Goal: Information Seeking & Learning: Find specific fact

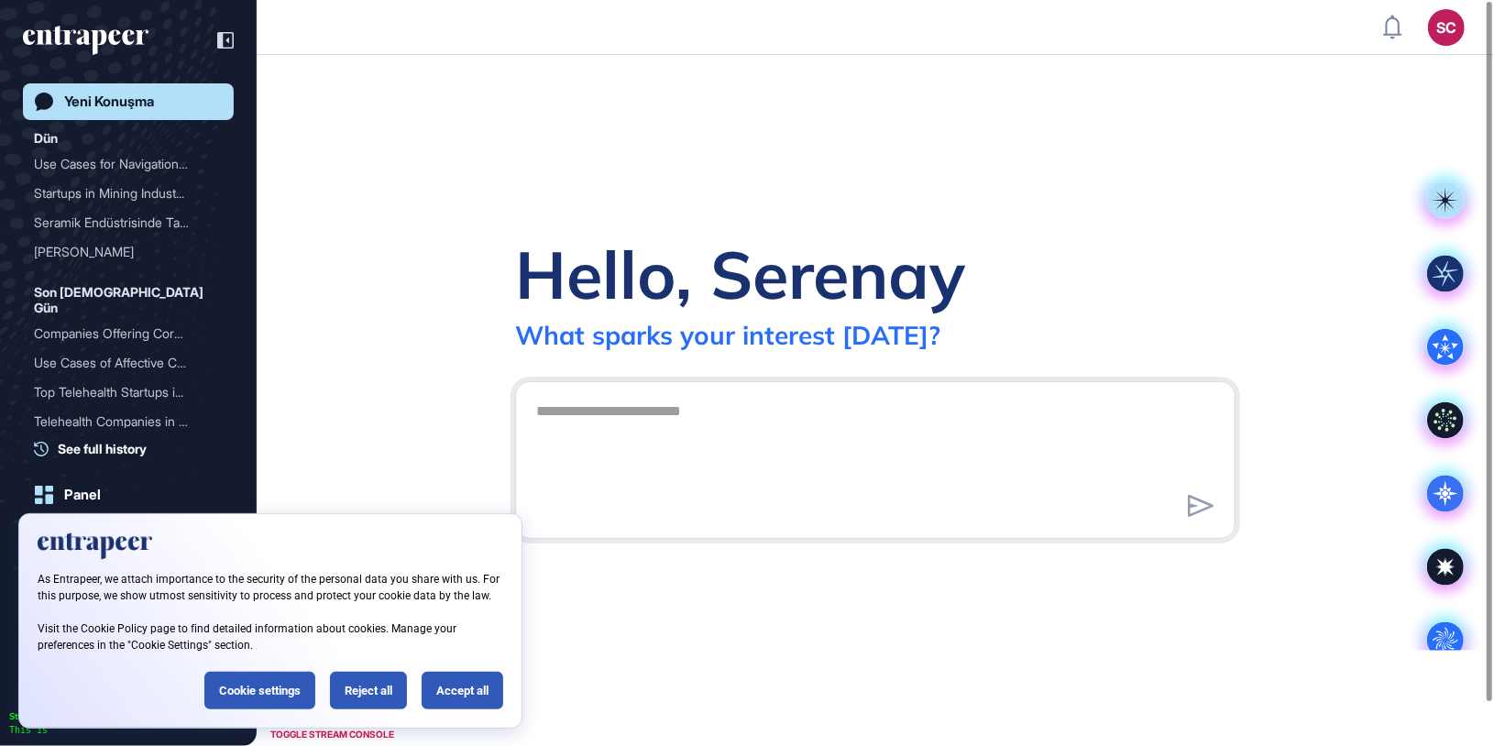
scroll to position [1, 1]
click at [374, 695] on div "Reject all" at bounding box center [368, 691] width 77 height 38
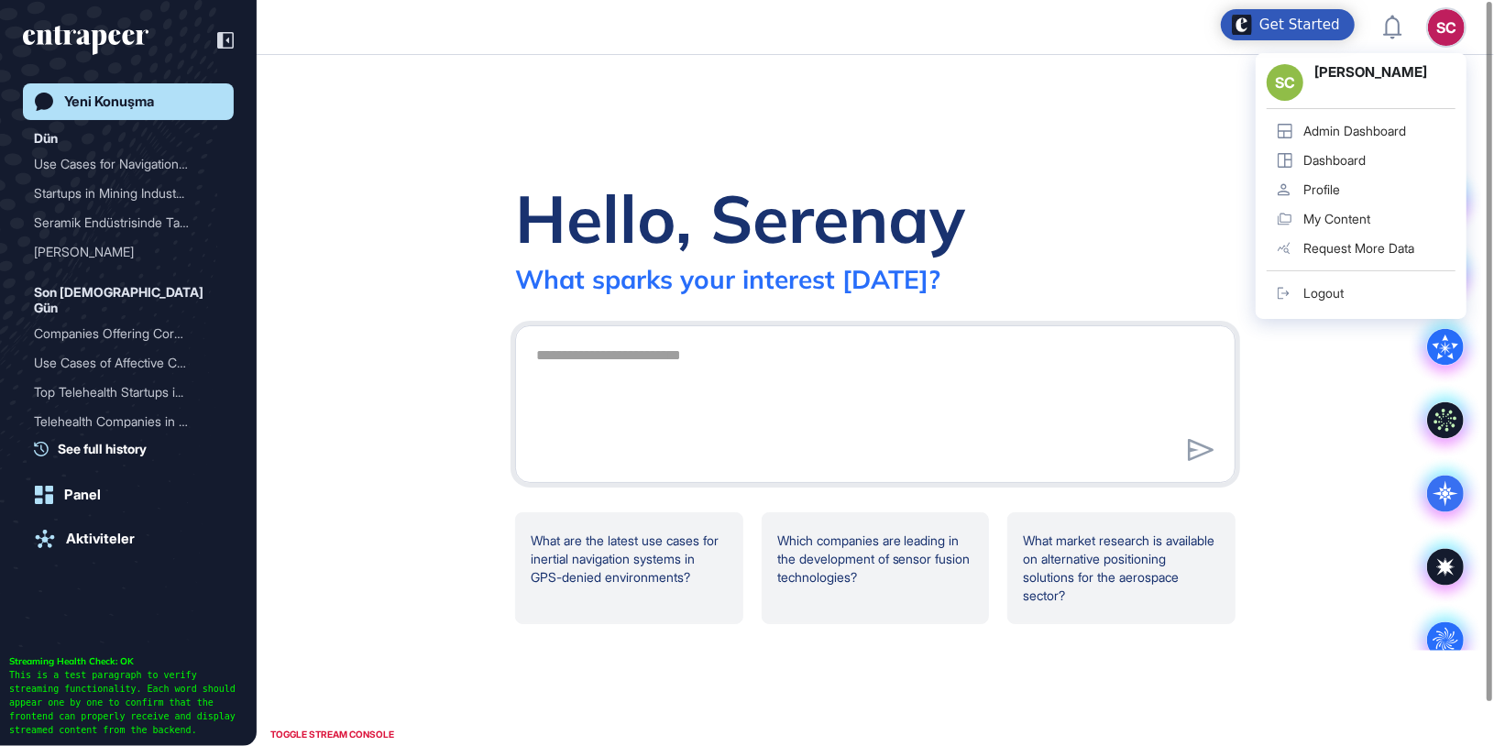
click at [1341, 139] on link "Admin Dashboard" at bounding box center [1360, 130] width 189 height 29
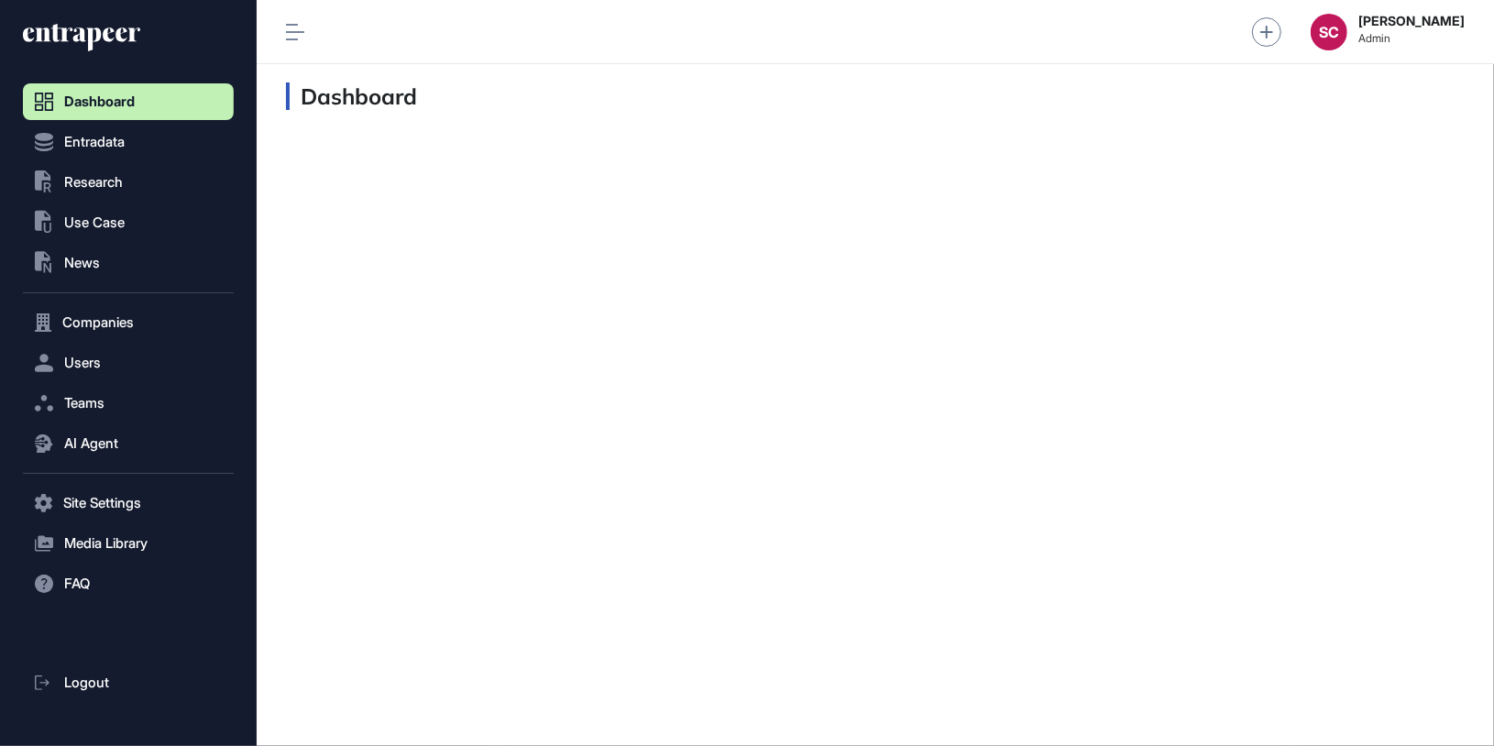
scroll to position [1, 1]
click at [117, 433] on button "AI Agent" at bounding box center [128, 443] width 211 height 37
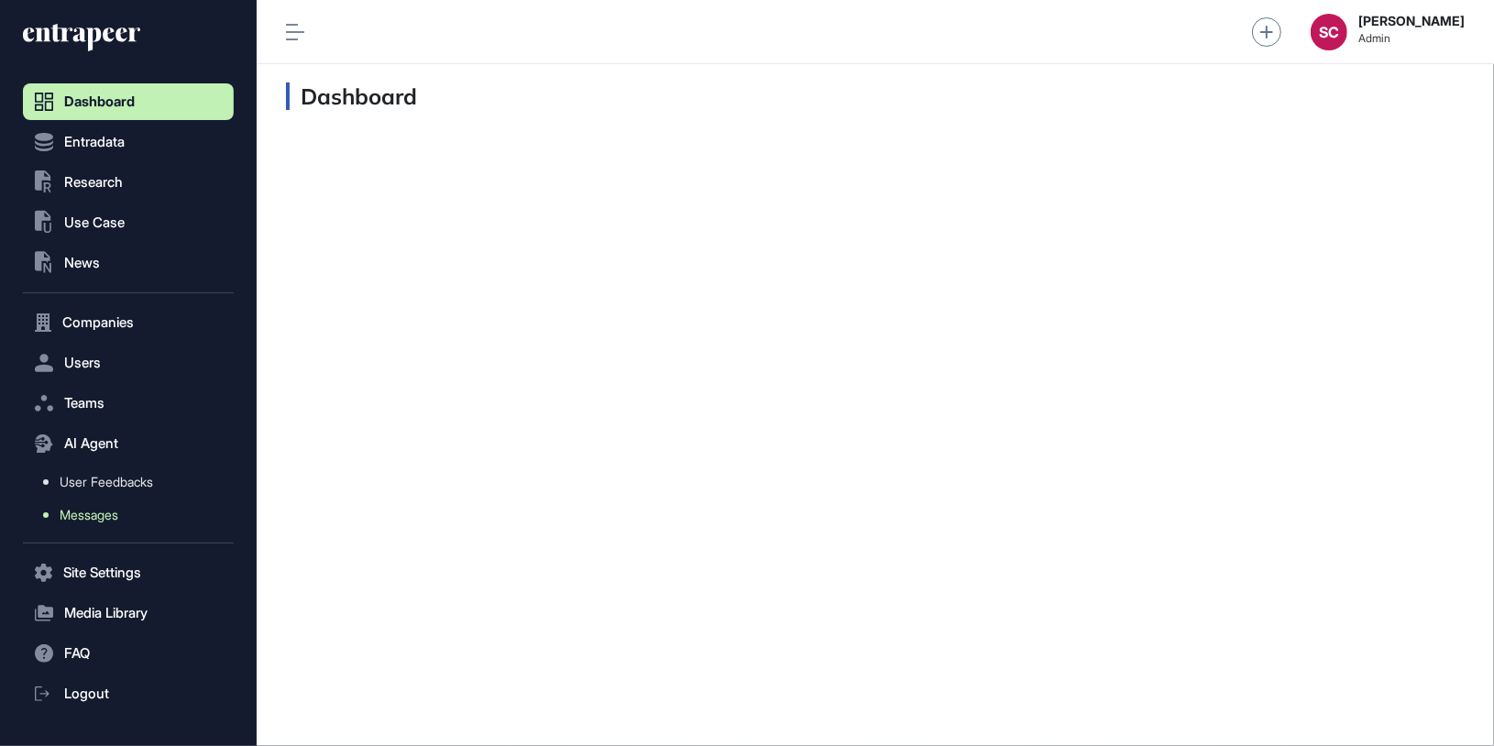
click at [118, 515] on span "Messages" at bounding box center [89, 515] width 59 height 15
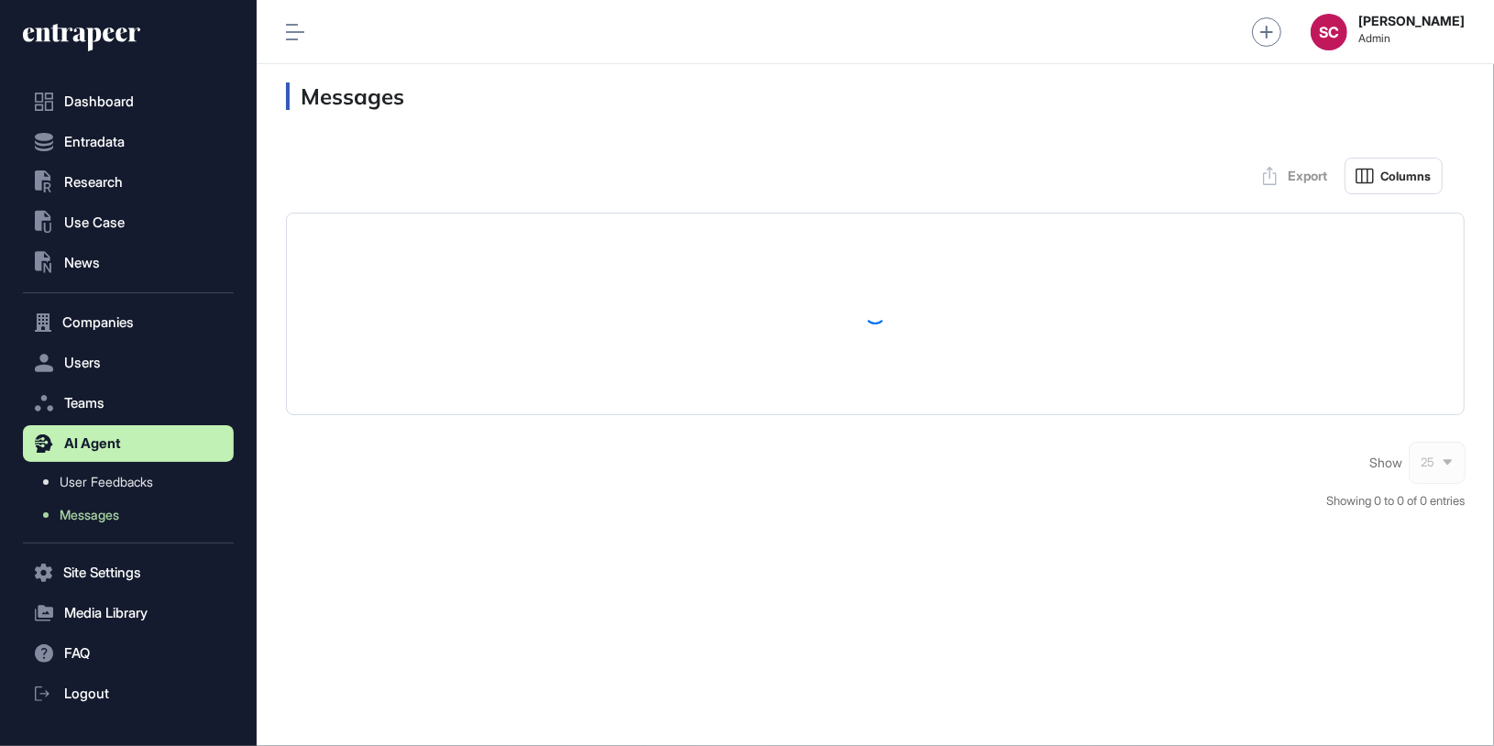
click at [1428, 481] on div "Show 25" at bounding box center [1416, 462] width 95 height 37
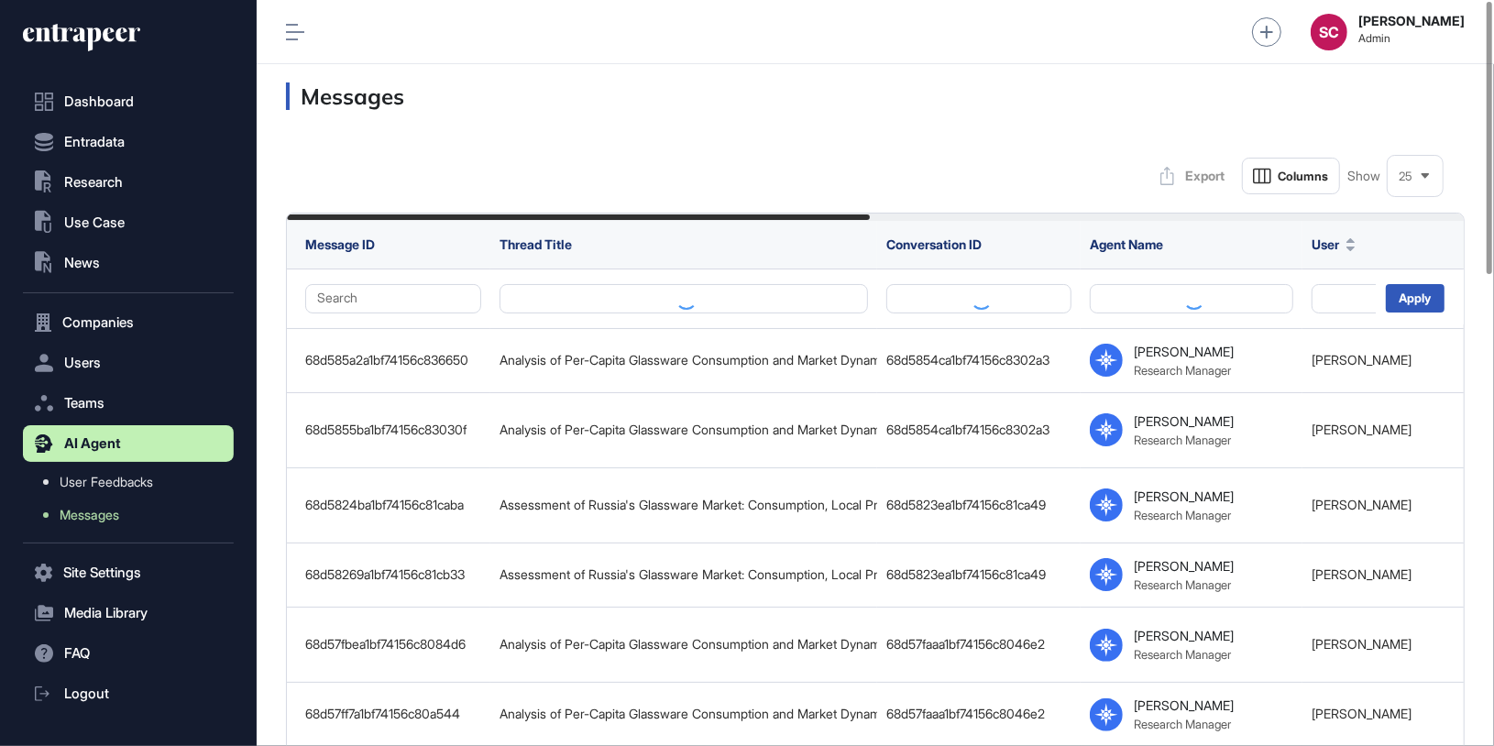
click at [1413, 180] on div "25" at bounding box center [1414, 177] width 55 height 36
click at [1432, 370] on li "100" at bounding box center [1415, 366] width 44 height 37
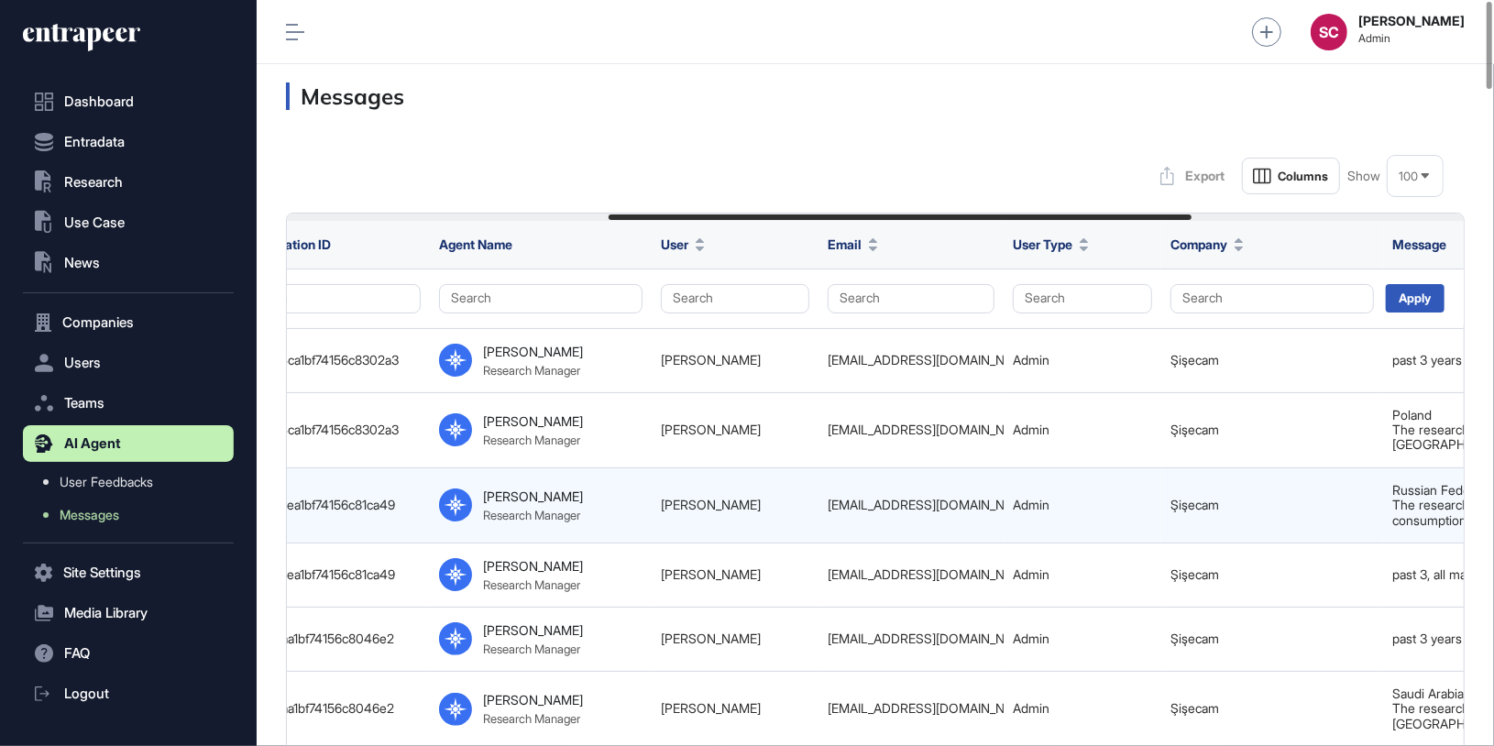
scroll to position [0, 647]
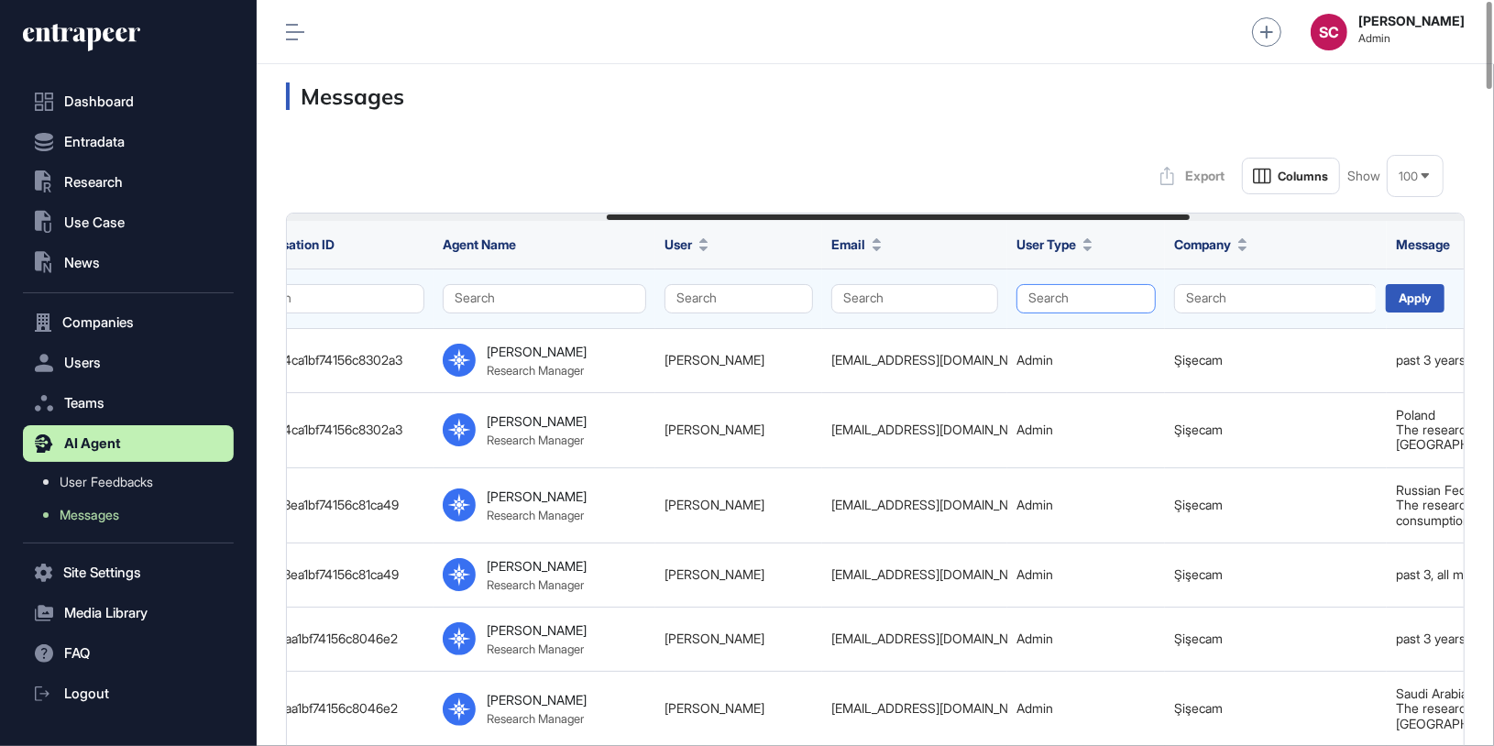
click at [1079, 284] on button "Search" at bounding box center [1085, 298] width 139 height 29
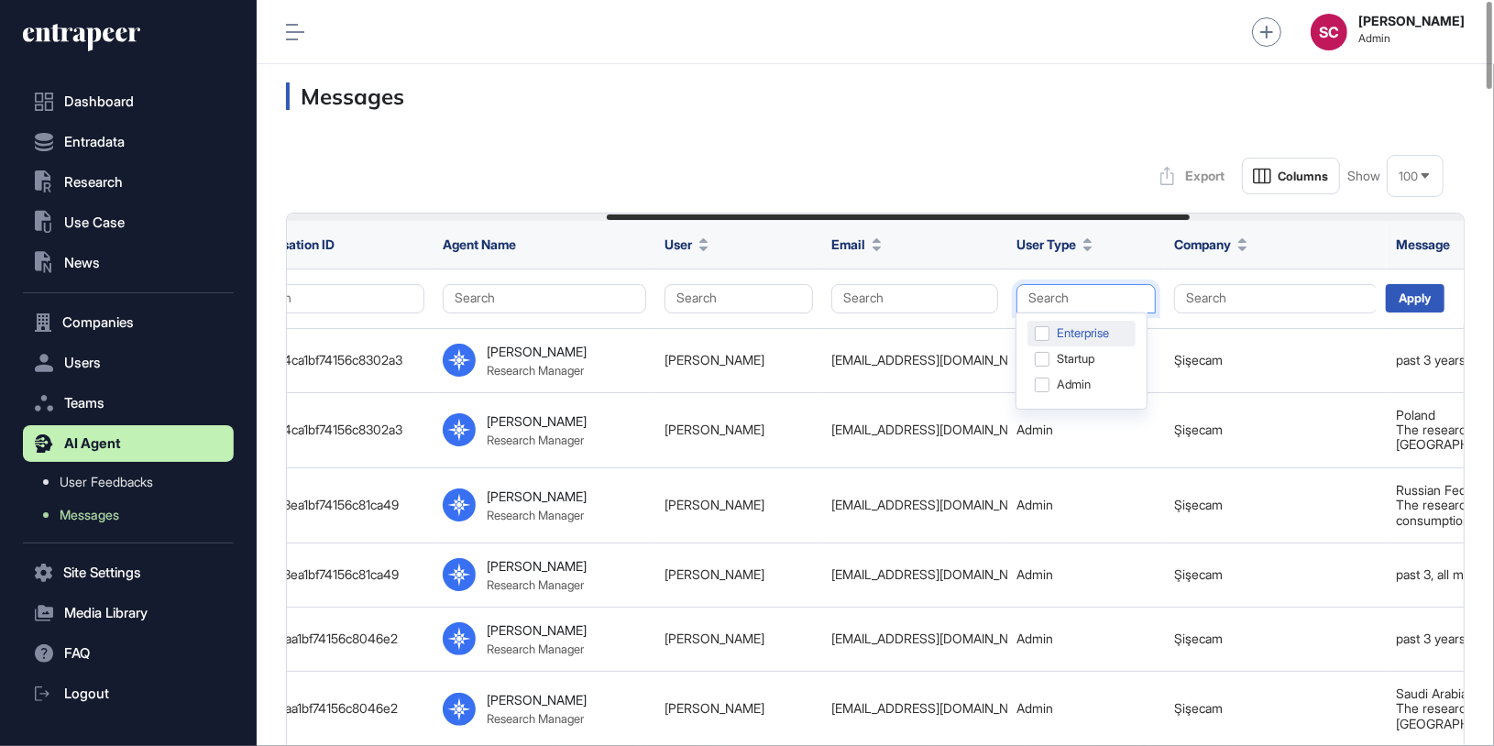
click at [1090, 339] on div "Enterprise" at bounding box center [1081, 334] width 108 height 26
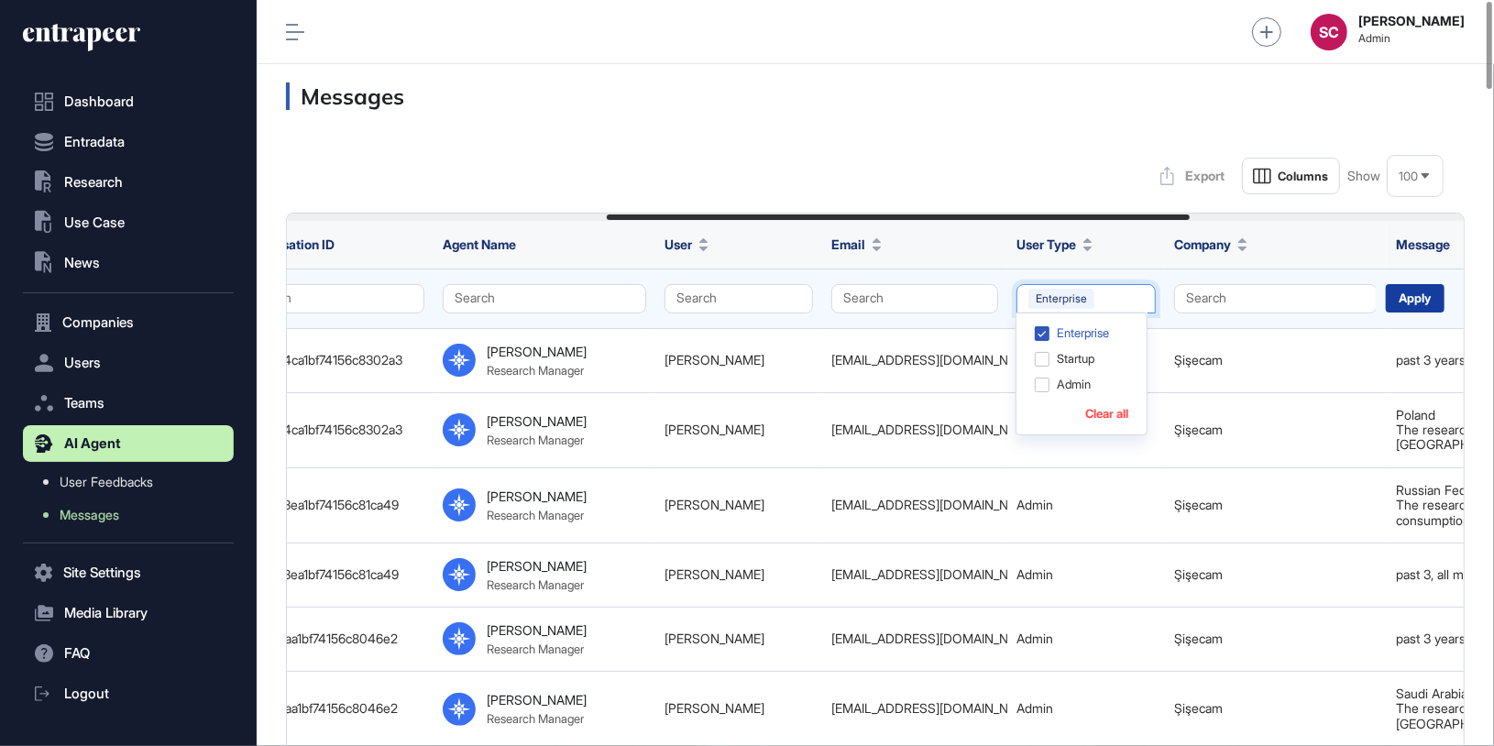
click at [1398, 309] on div "Apply" at bounding box center [1414, 298] width 59 height 28
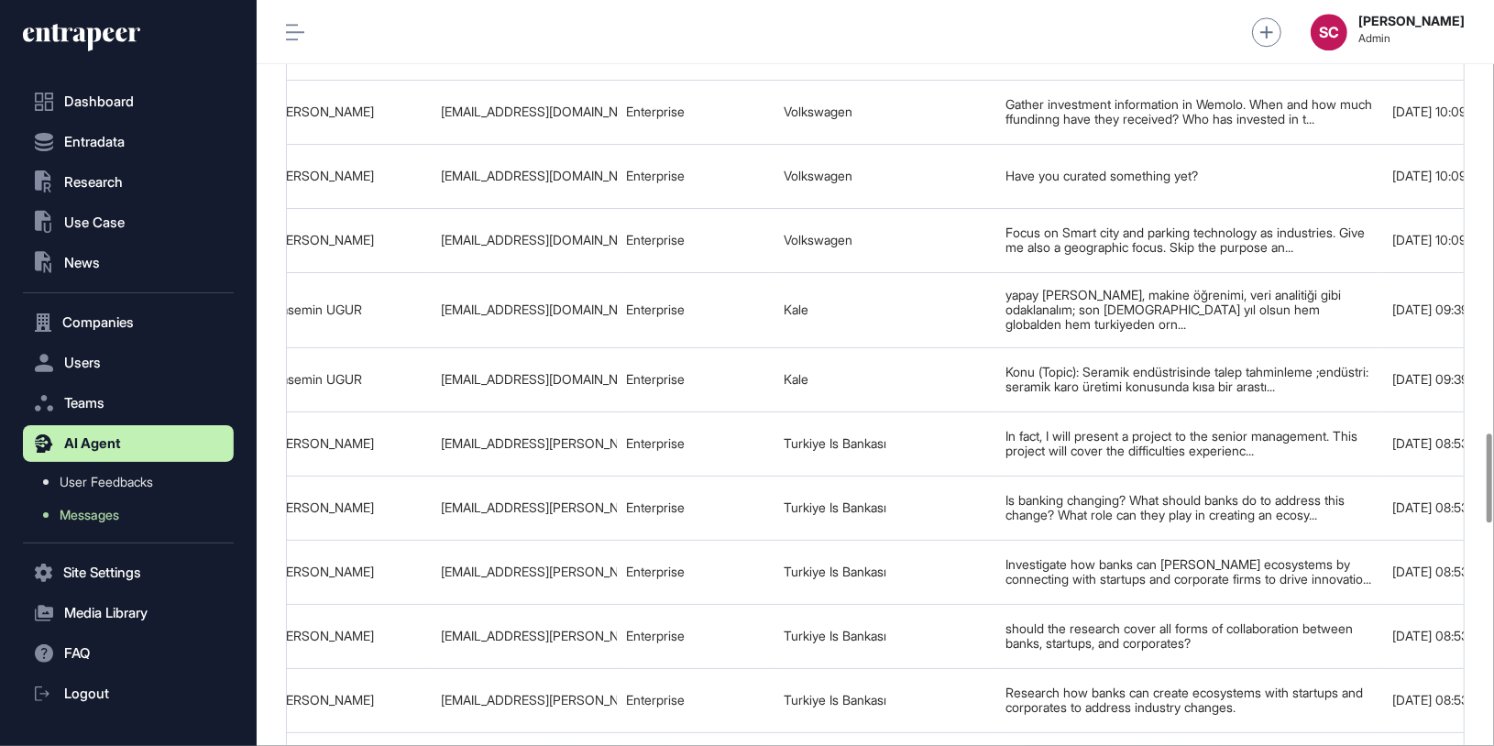
scroll to position [0, 1202]
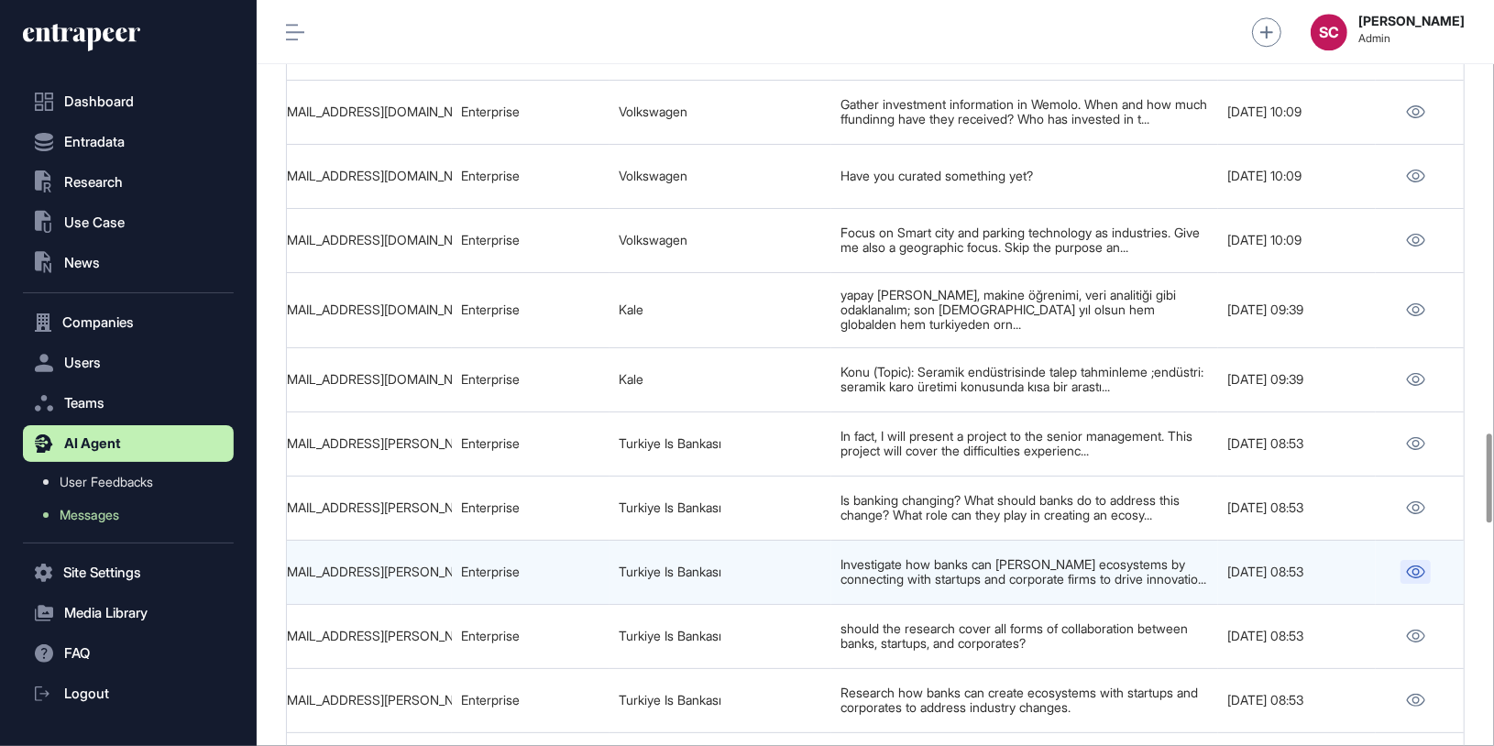
click at [1406, 560] on link at bounding box center [1415, 572] width 30 height 24
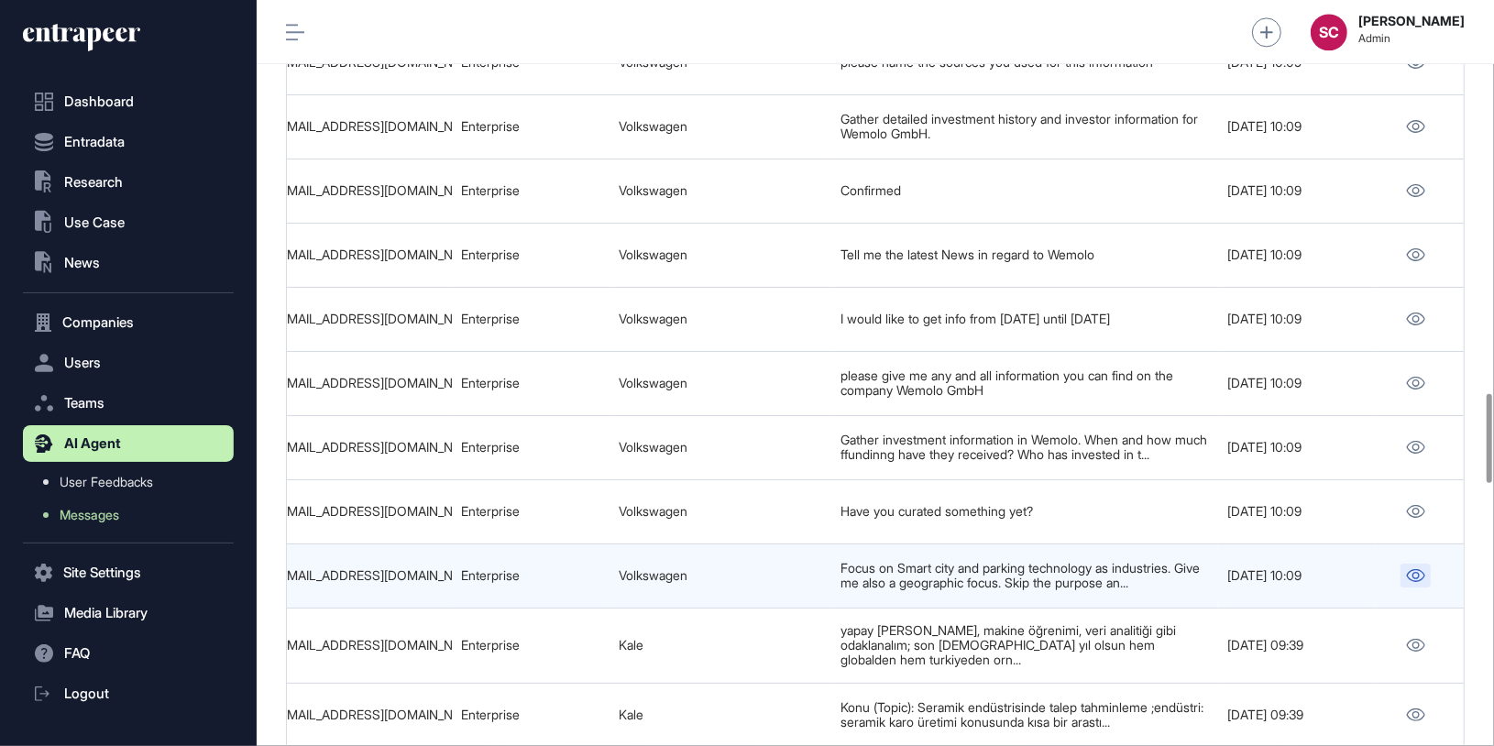
click at [1417, 564] on link at bounding box center [1415, 576] width 30 height 24
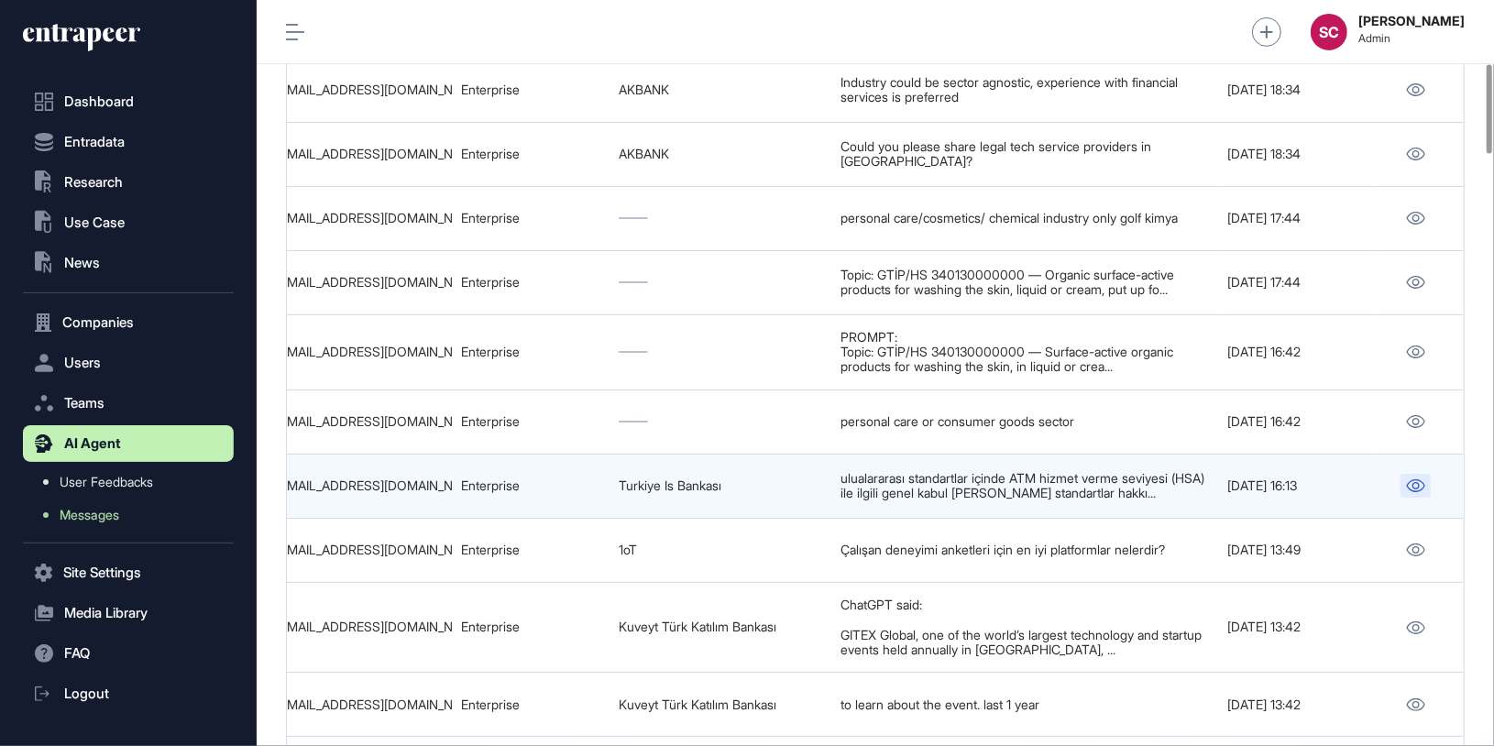
click at [1410, 479] on icon at bounding box center [1415, 485] width 19 height 13
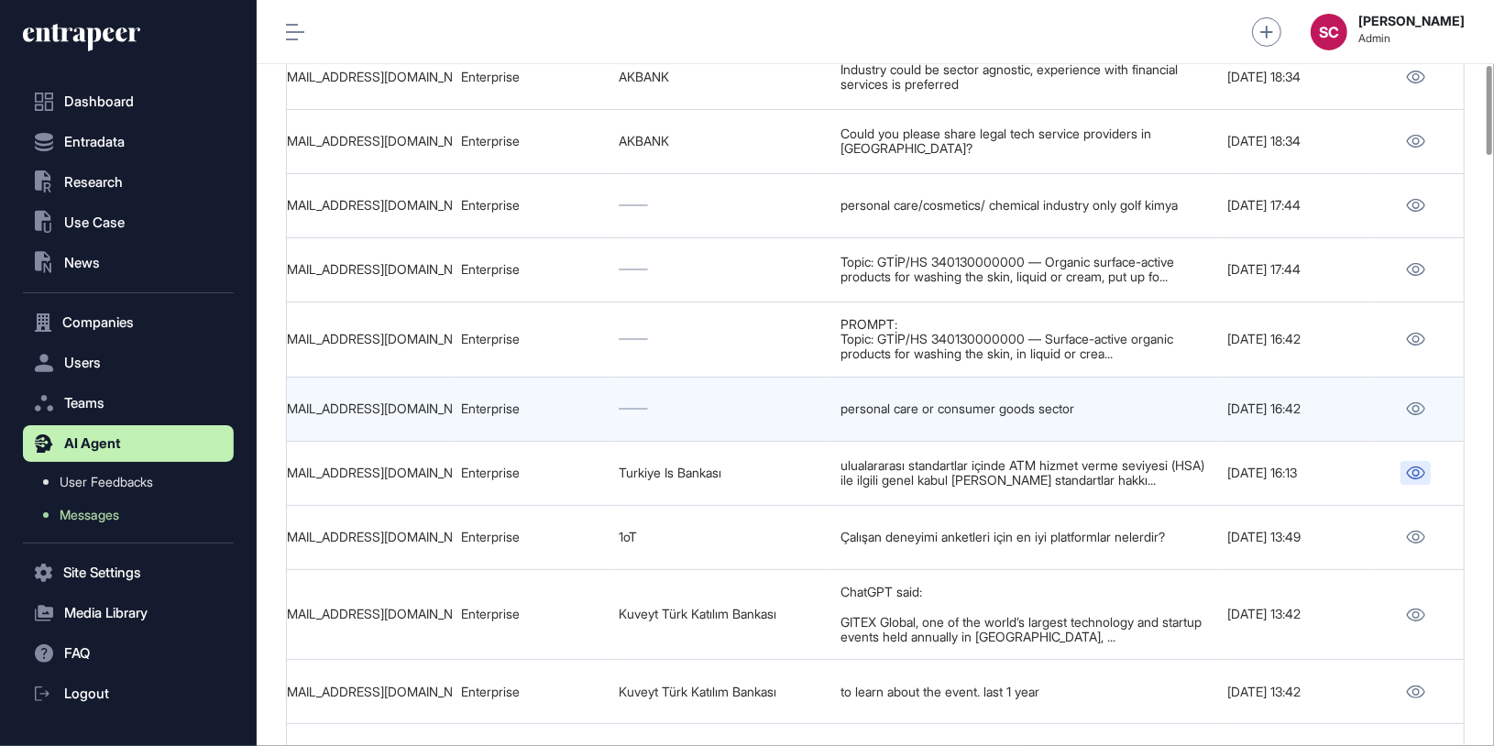
scroll to position [537, 0]
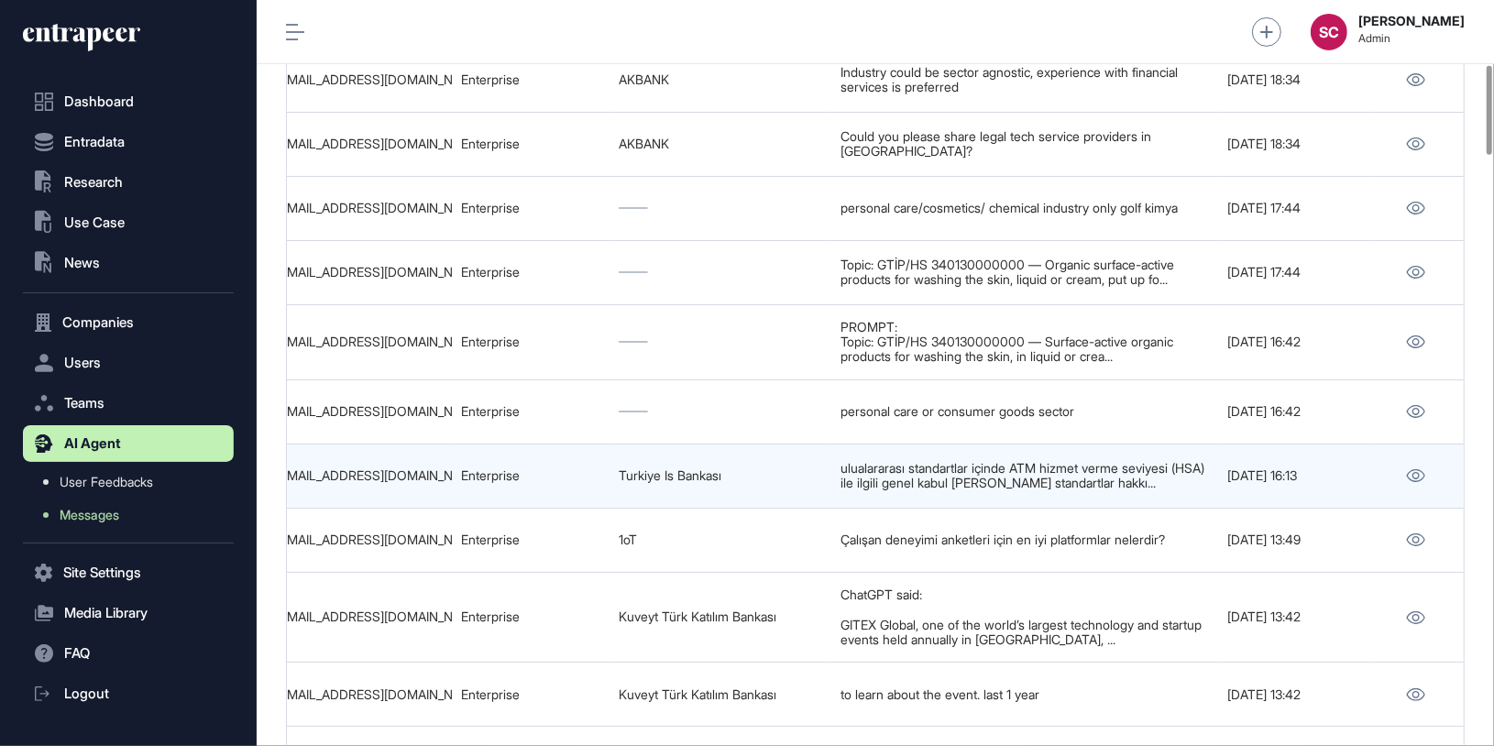
click at [403, 469] on div "ilke.pehlivanli@isbank.com.tr" at bounding box center [359, 475] width 167 height 15
copy tr "ilke.pehlivanli@isbank.com.tr"
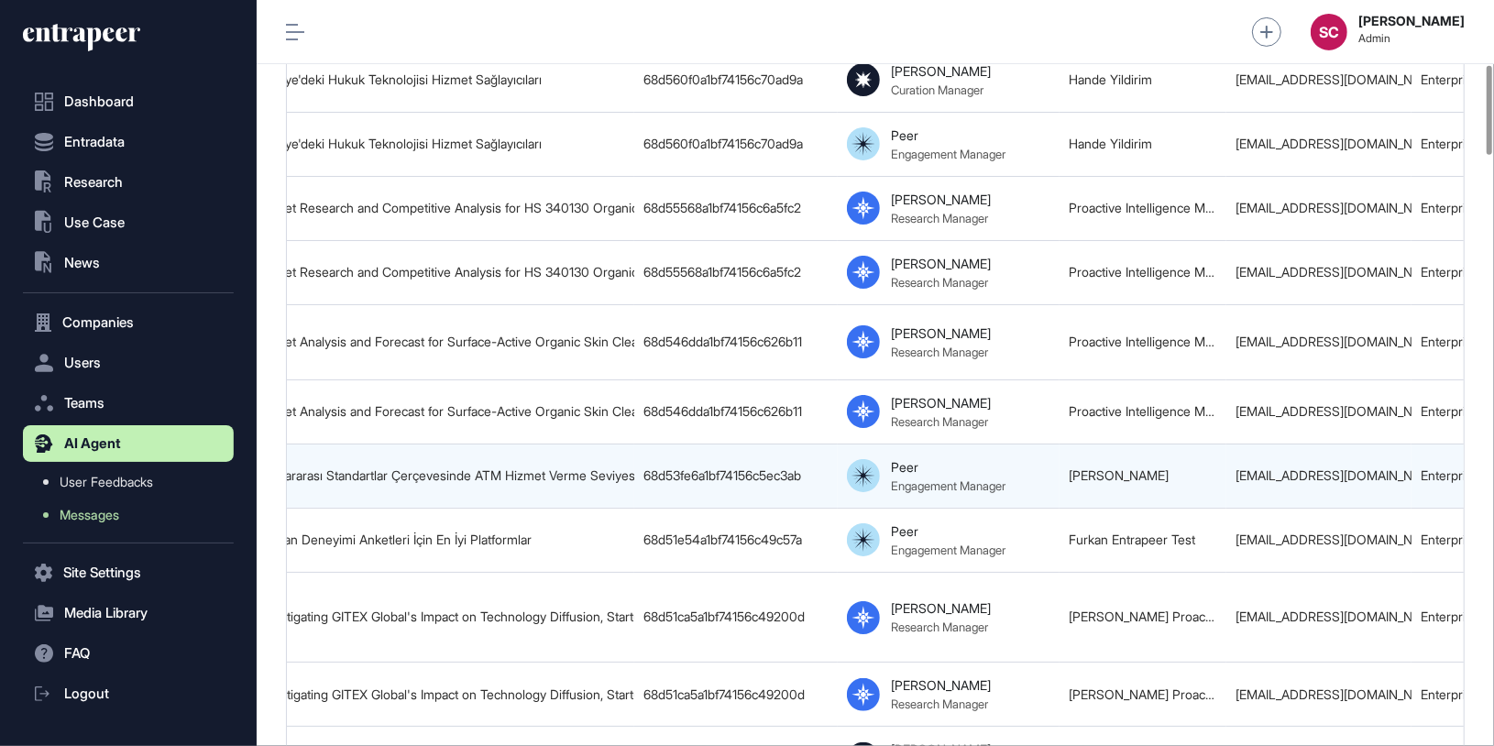
scroll to position [0, 242]
click at [1099, 467] on link "İlke Pehlivanlı" at bounding box center [1119, 475] width 100 height 16
copy tr "İlke Pehlivanlı"
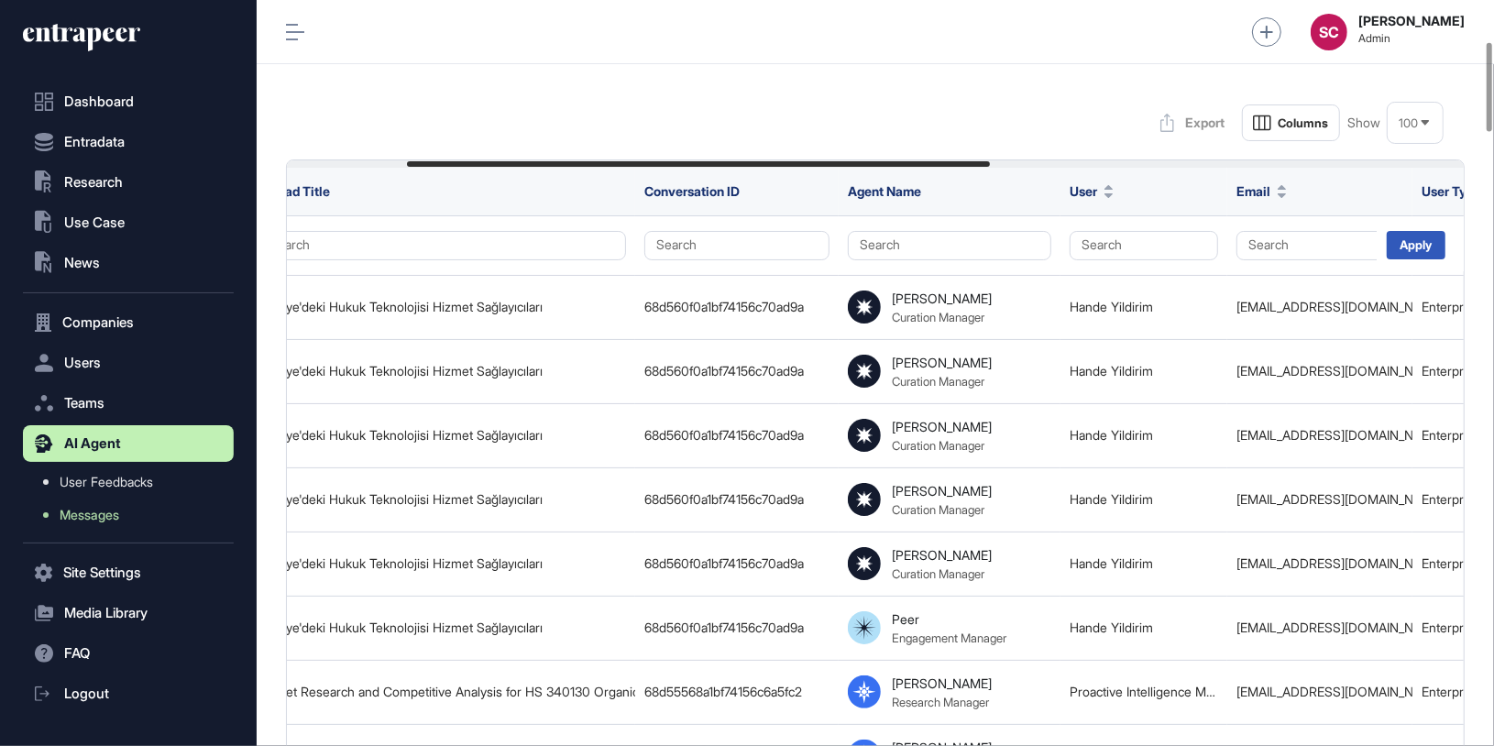
scroll to position [0, 0]
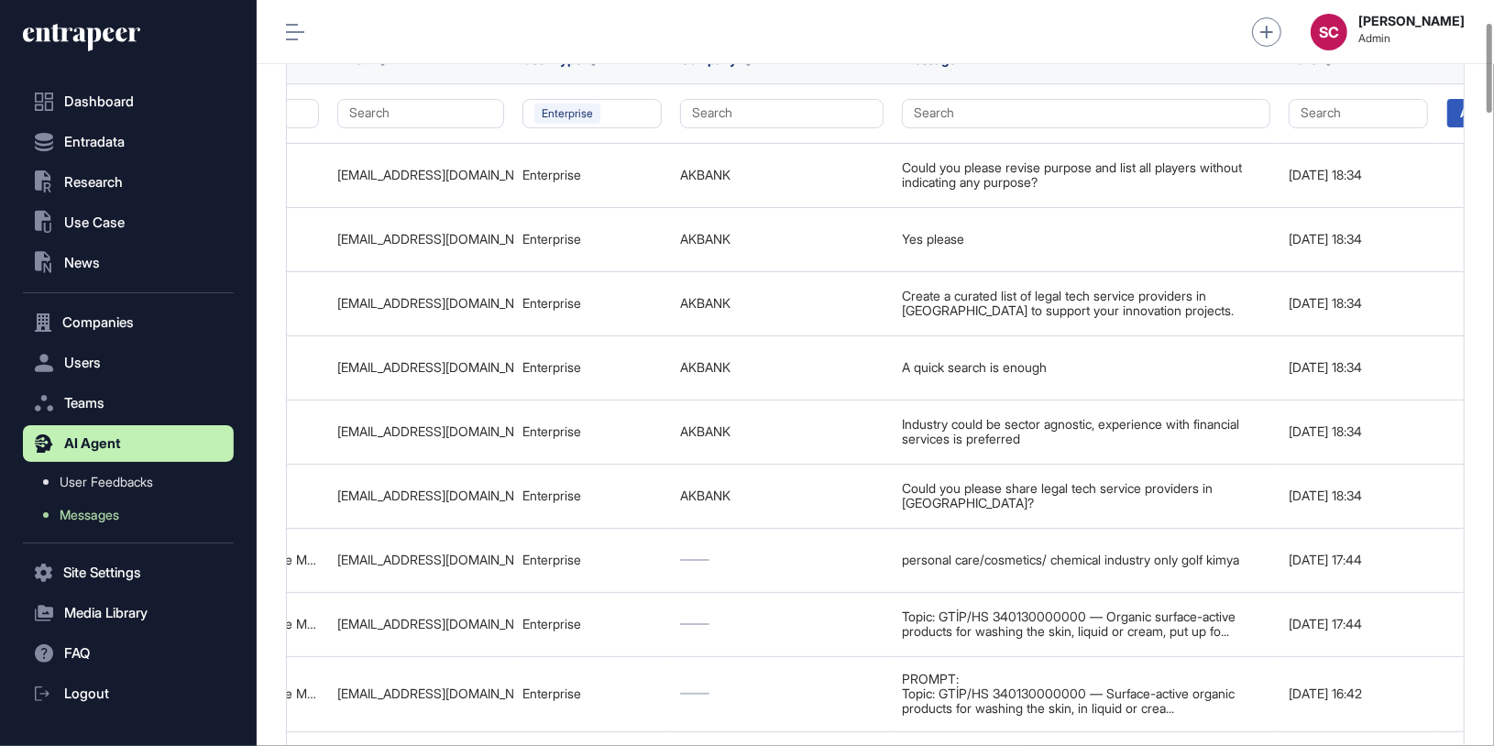
scroll to position [0, 1202]
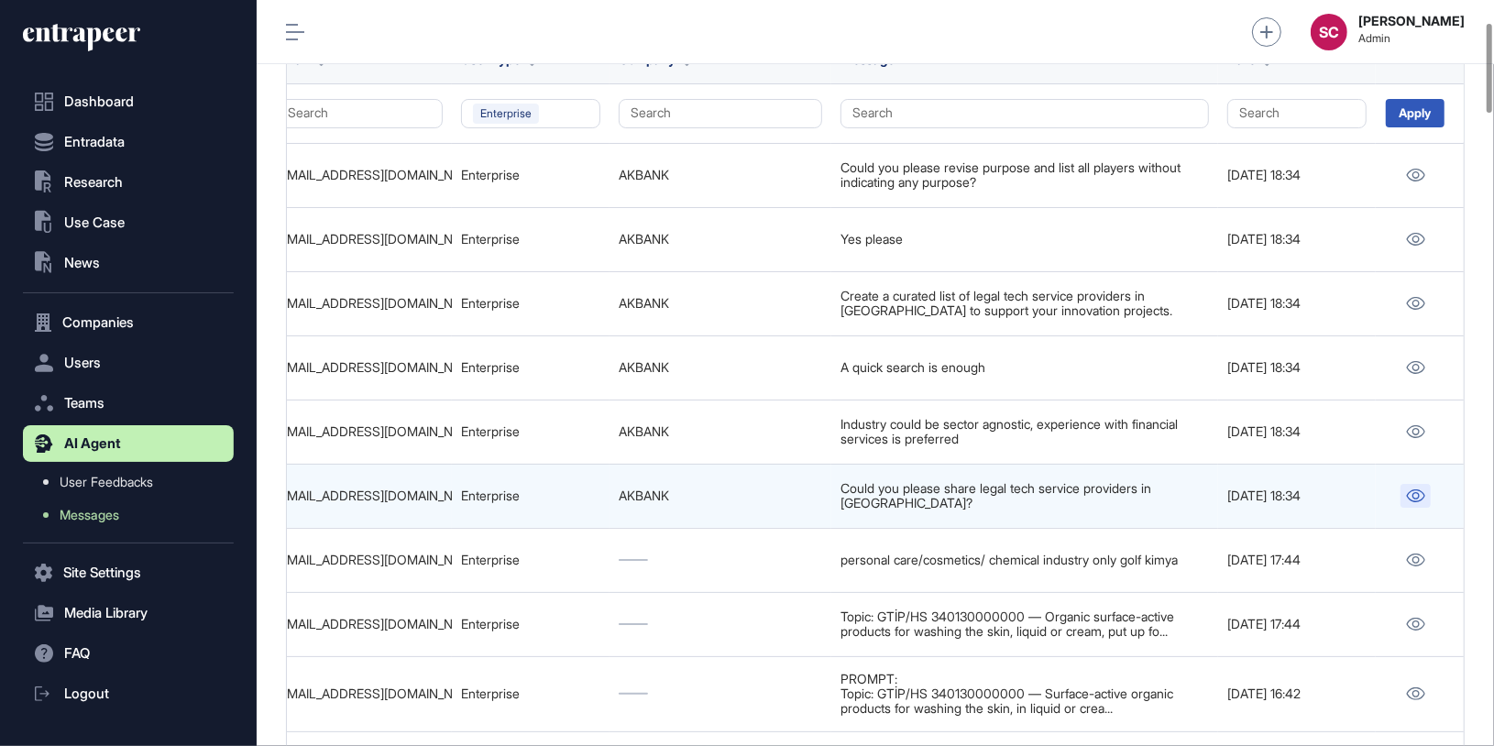
click at [1422, 493] on icon at bounding box center [1415, 495] width 18 height 13
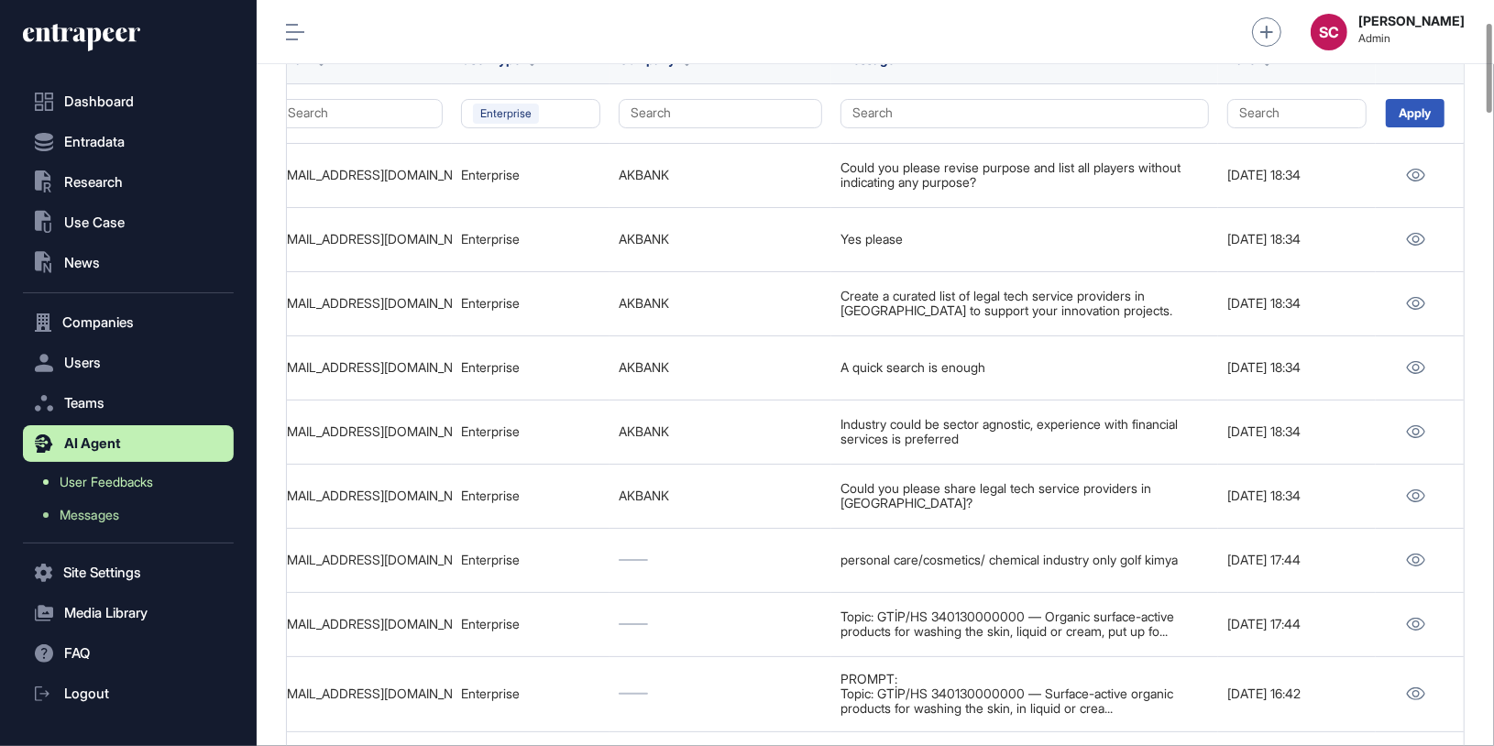
click at [135, 487] on span "User Feedbacks" at bounding box center [106, 482] width 93 height 15
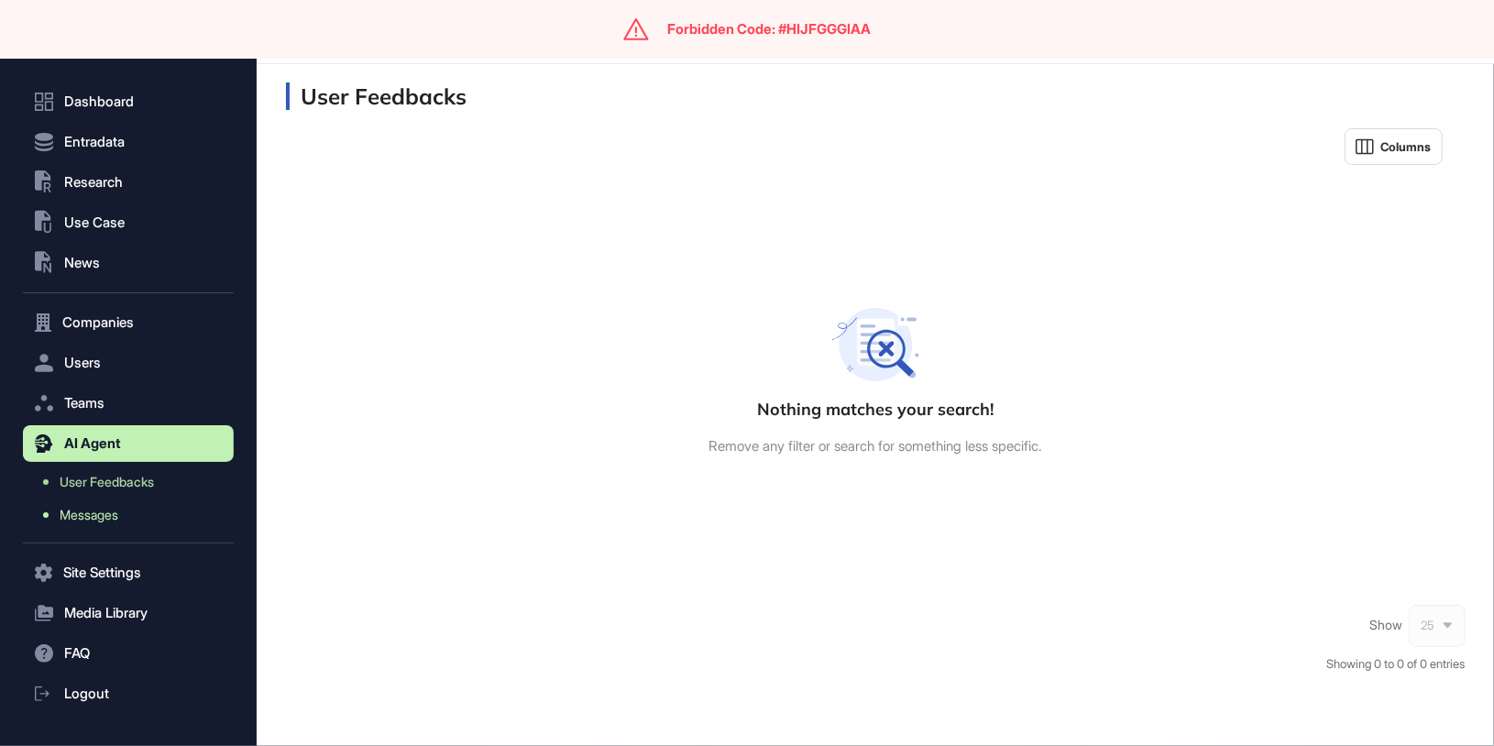
click at [130, 519] on link "Messages" at bounding box center [133, 514] width 202 height 33
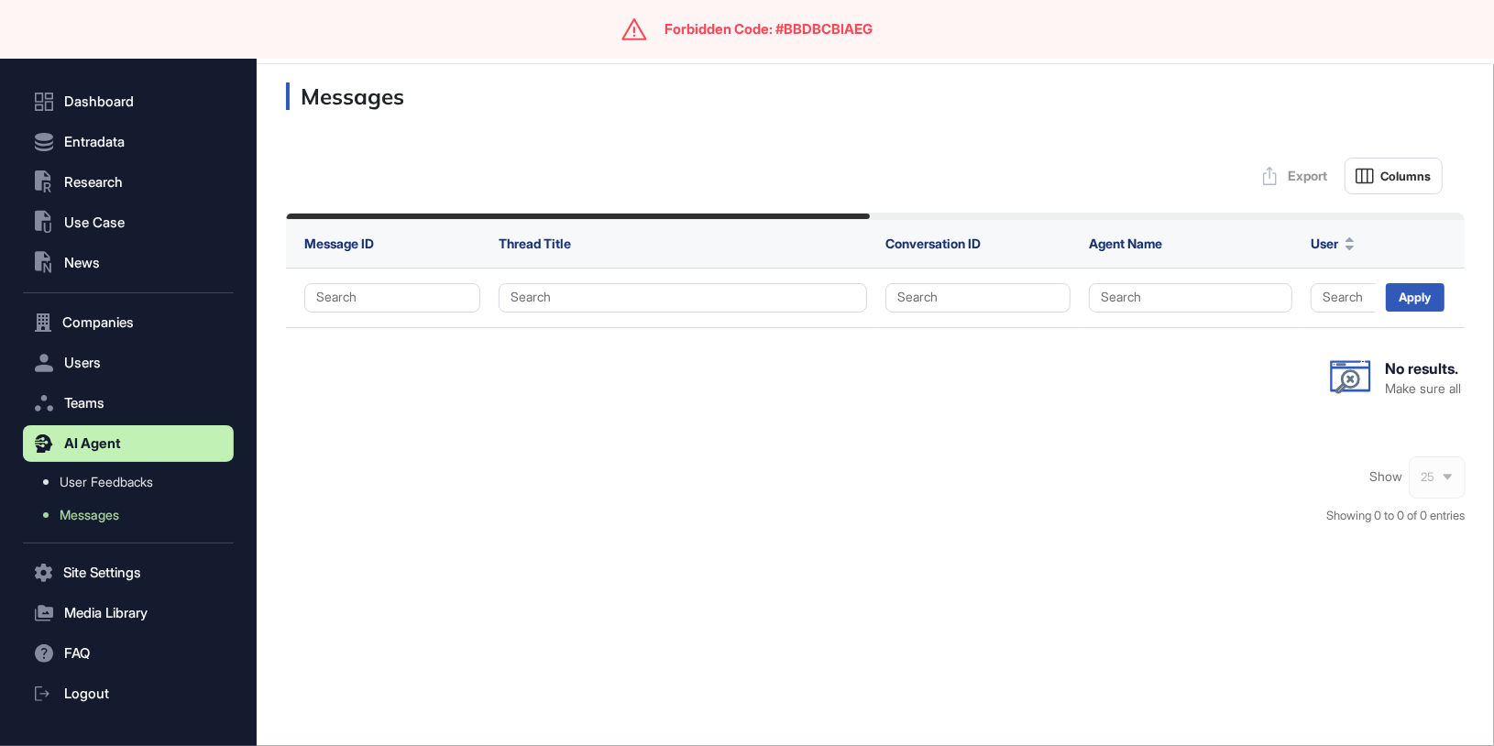
click at [115, 299] on nav "Dashboard Entradata .st0{fill:currentColor} Research .st0{fill:currentColor} Us…" at bounding box center [128, 420] width 211 height 674
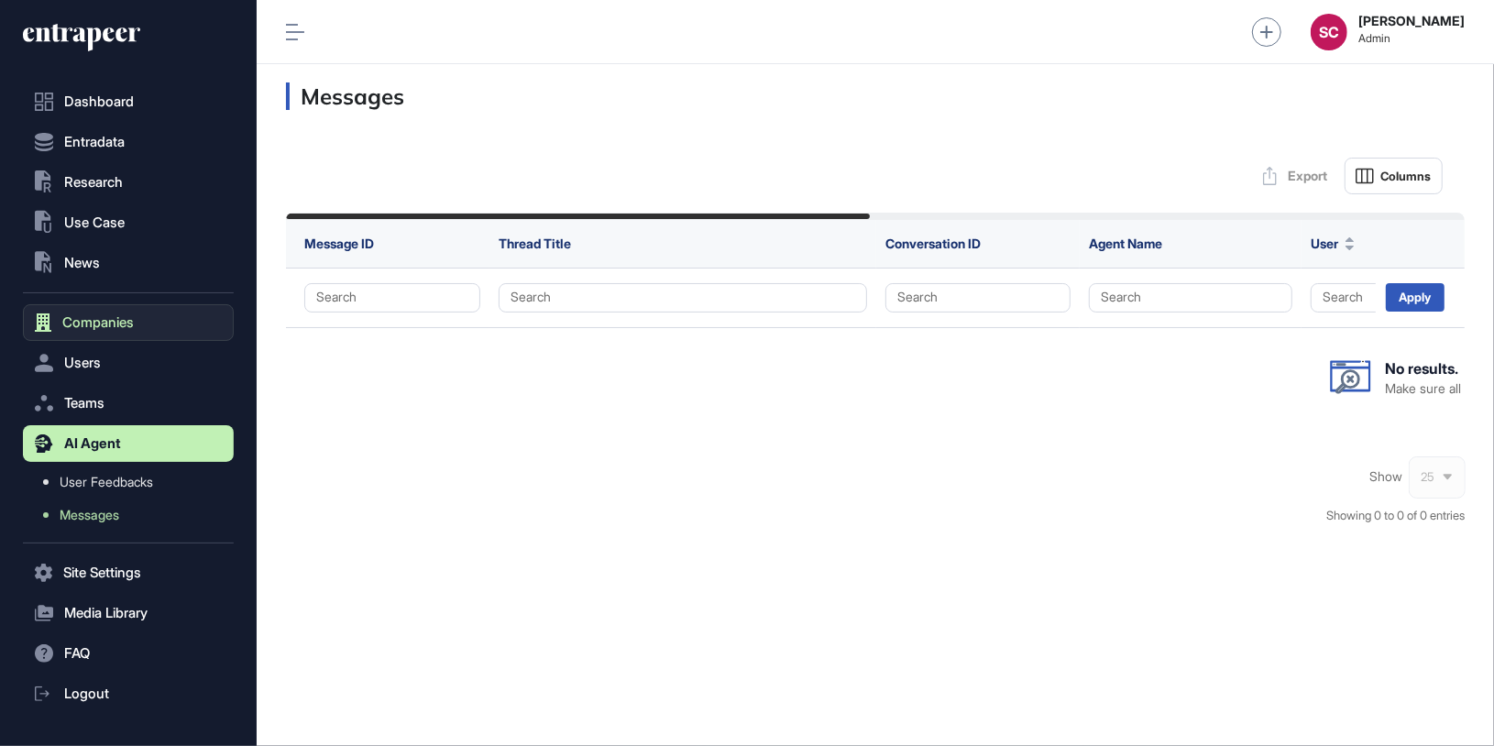
click at [105, 324] on span "Companies" at bounding box center [97, 322] width 71 height 15
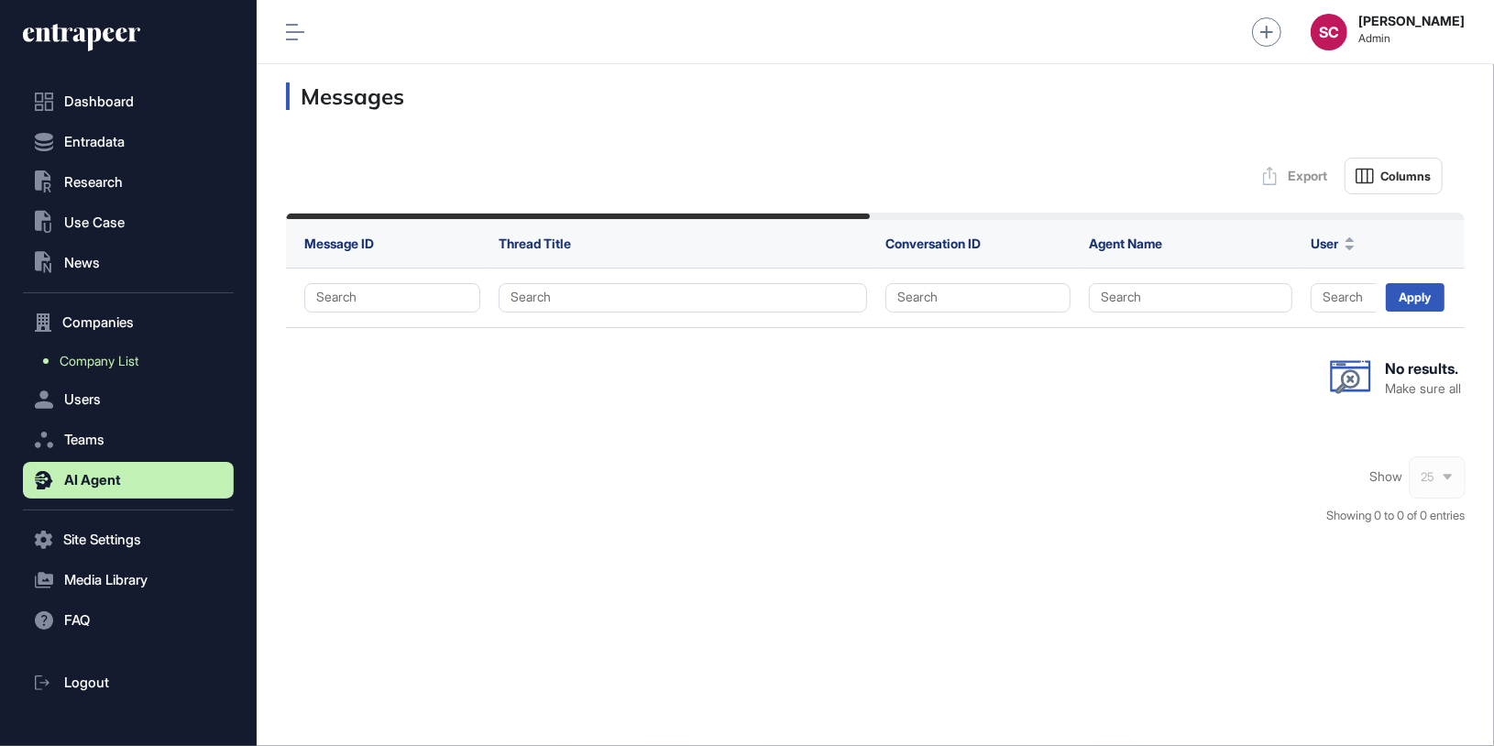
click at [126, 358] on span "Company List" at bounding box center [99, 361] width 79 height 15
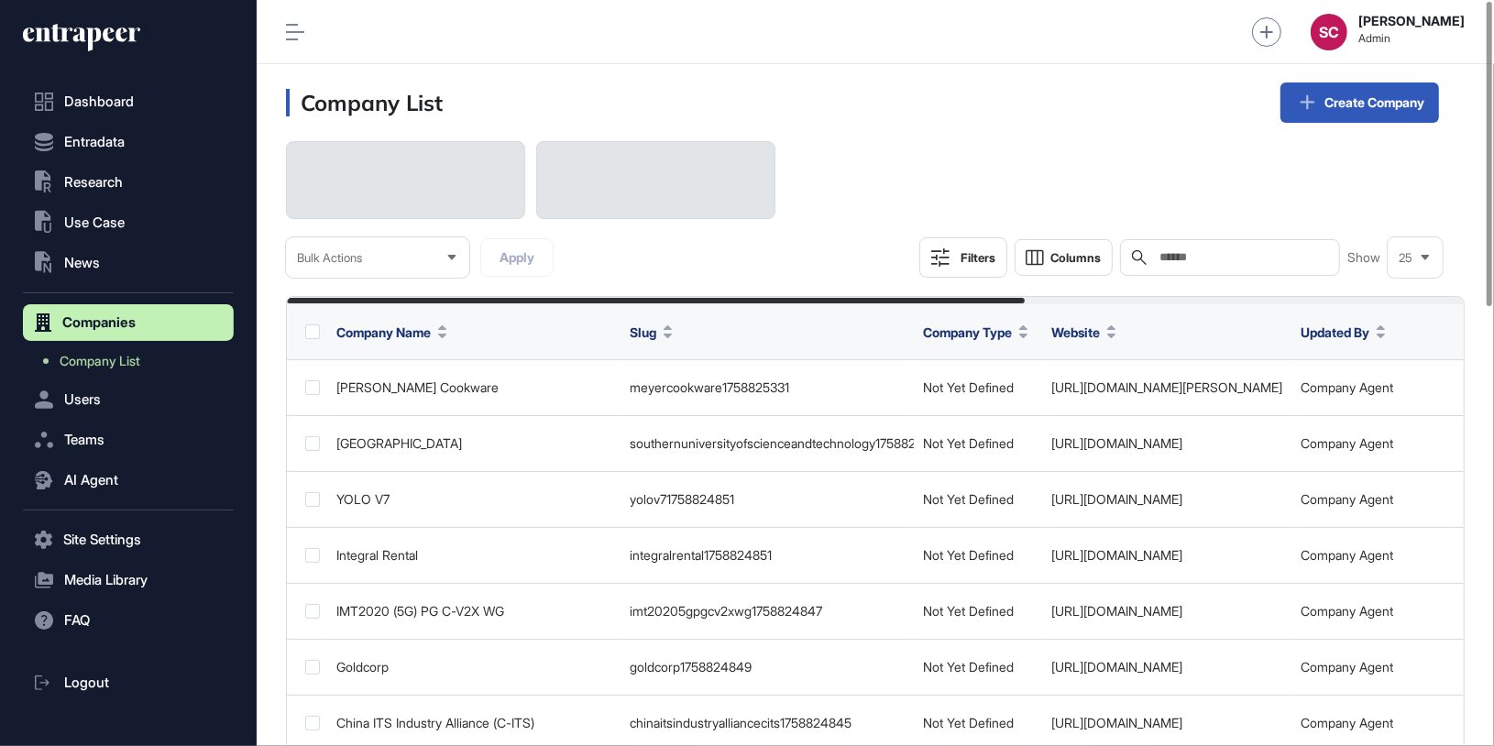
click at [1208, 255] on input "text" at bounding box center [1242, 257] width 170 height 15
paste input "**********"
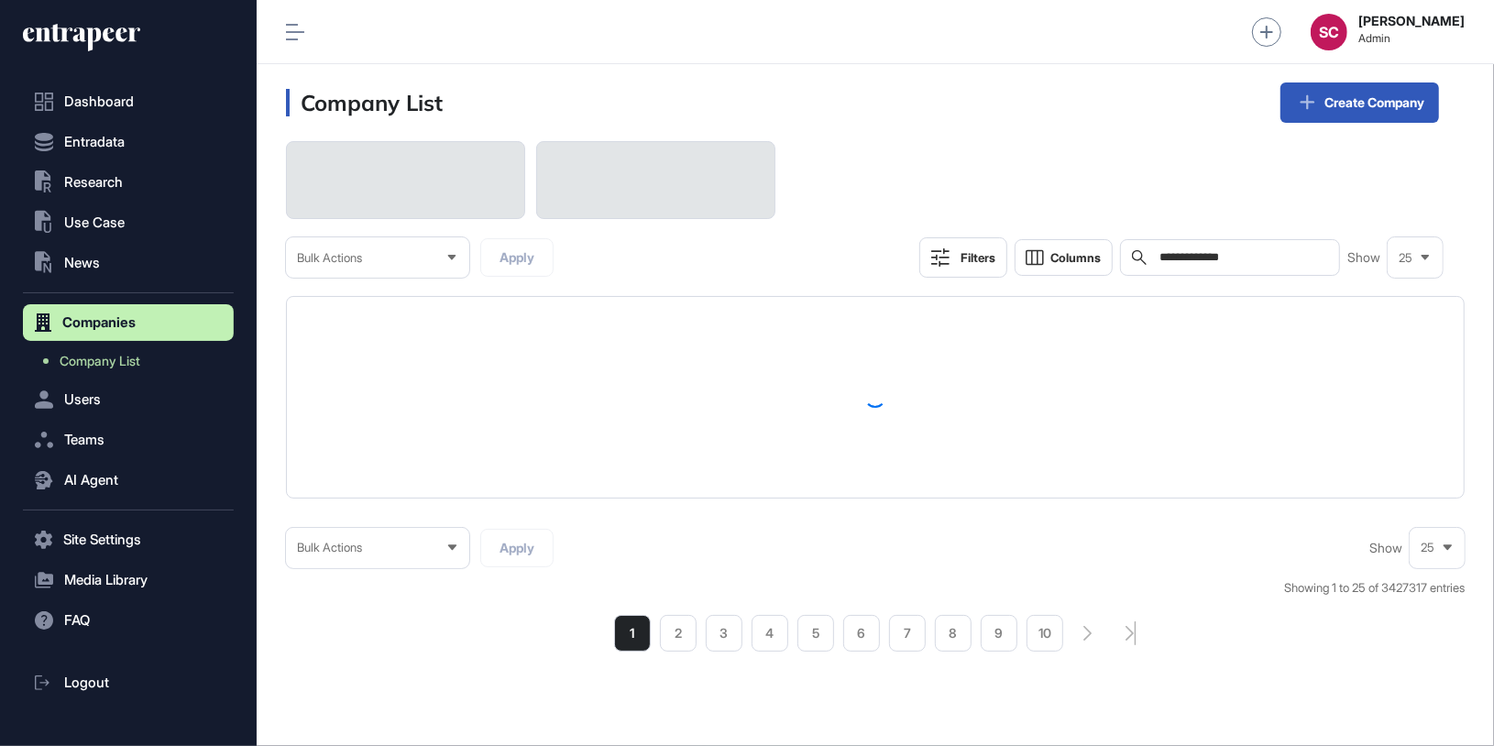
click at [1130, 268] on div "**********" at bounding box center [1230, 257] width 220 height 37
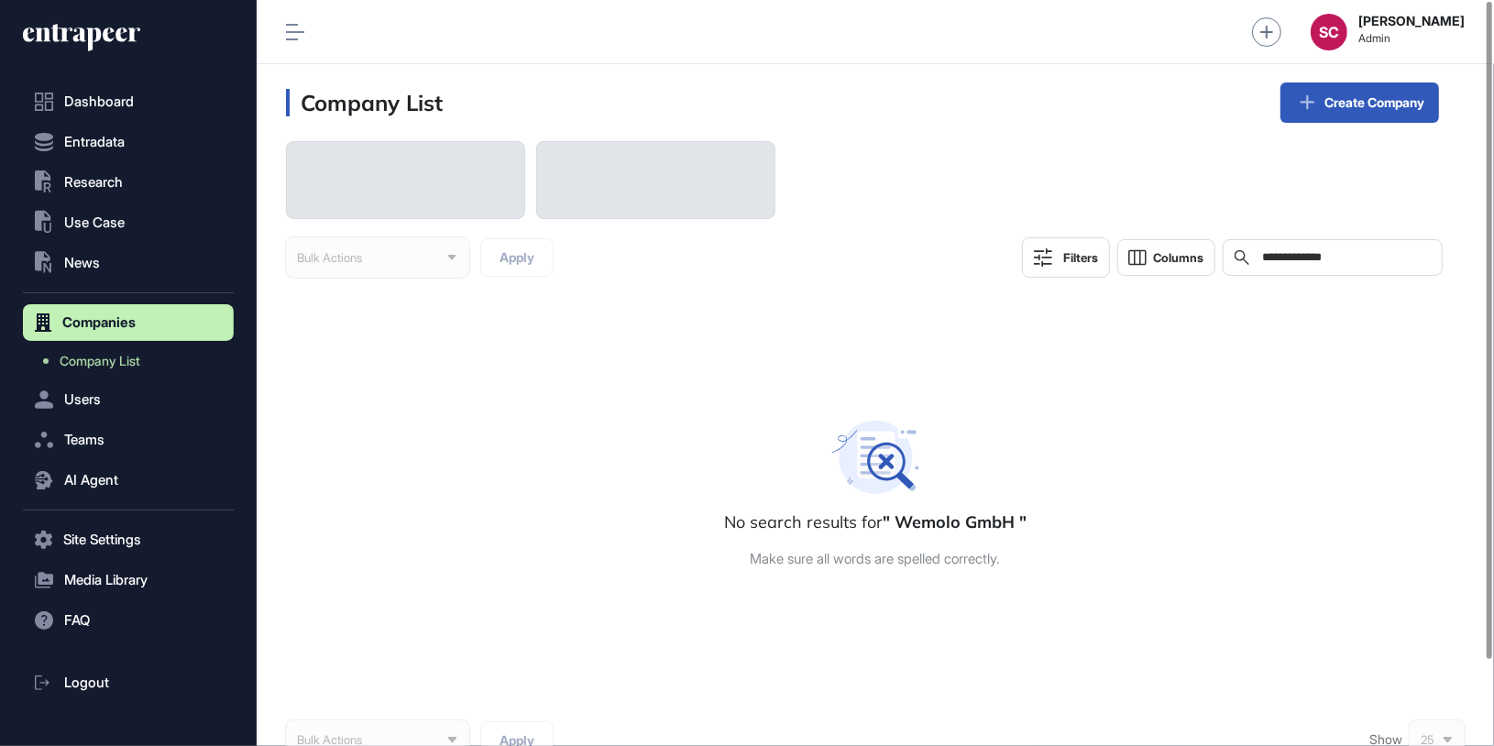
click at [1236, 264] on div "**********" at bounding box center [1332, 257] width 220 height 37
click at [1257, 265] on div "**********" at bounding box center [1332, 257] width 220 height 37
click at [1260, 254] on input "**********" at bounding box center [1345, 257] width 170 height 15
click at [1341, 260] on input "**********" at bounding box center [1345, 257] width 170 height 15
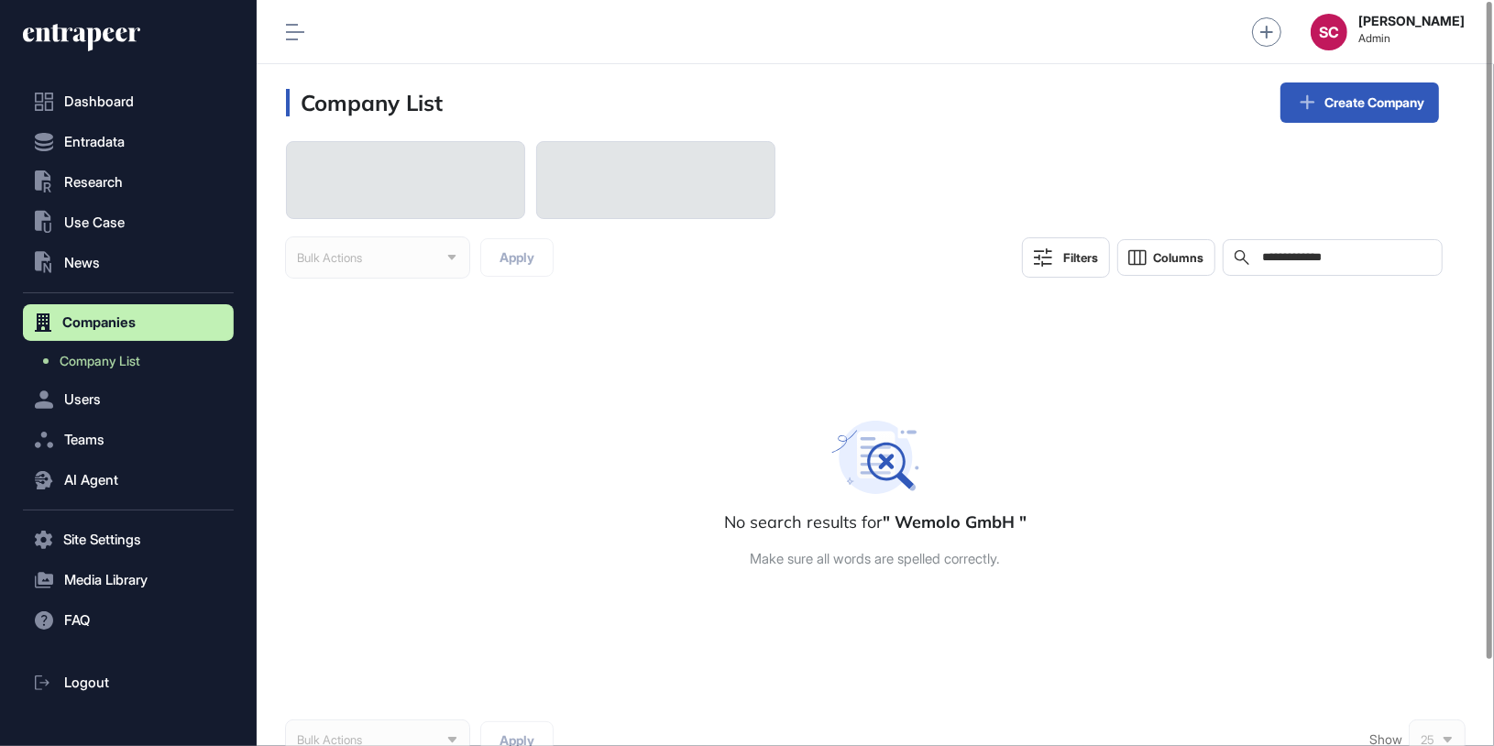
click at [1307, 255] on input "**********" at bounding box center [1345, 257] width 170 height 15
type input "******"
click at [1260, 253] on input "******" at bounding box center [1345, 257] width 170 height 15
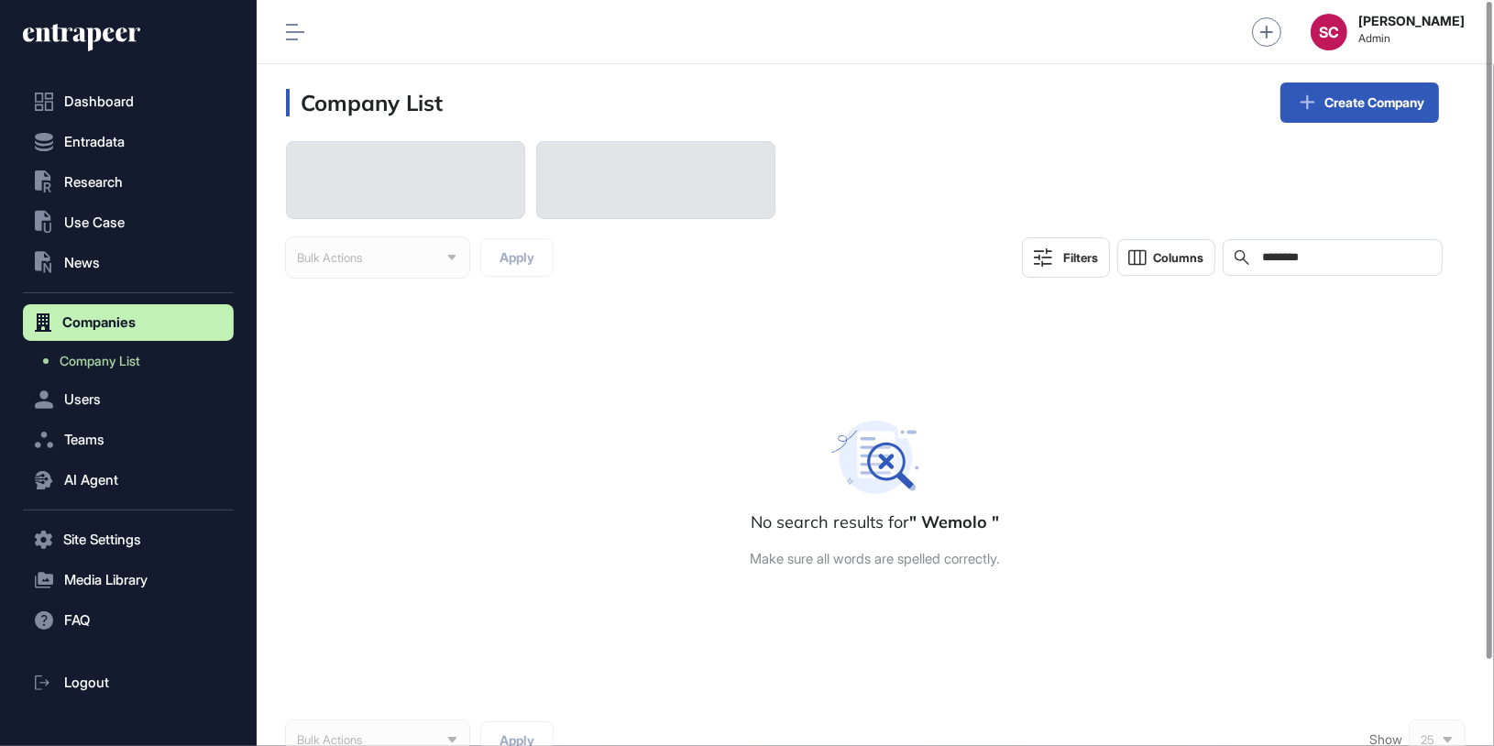
click at [1260, 253] on input "******" at bounding box center [1345, 257] width 170 height 15
click at [1191, 362] on table "No search results for " Wemolo " Make sure all words are spelled correctly." at bounding box center [875, 493] width 1178 height 395
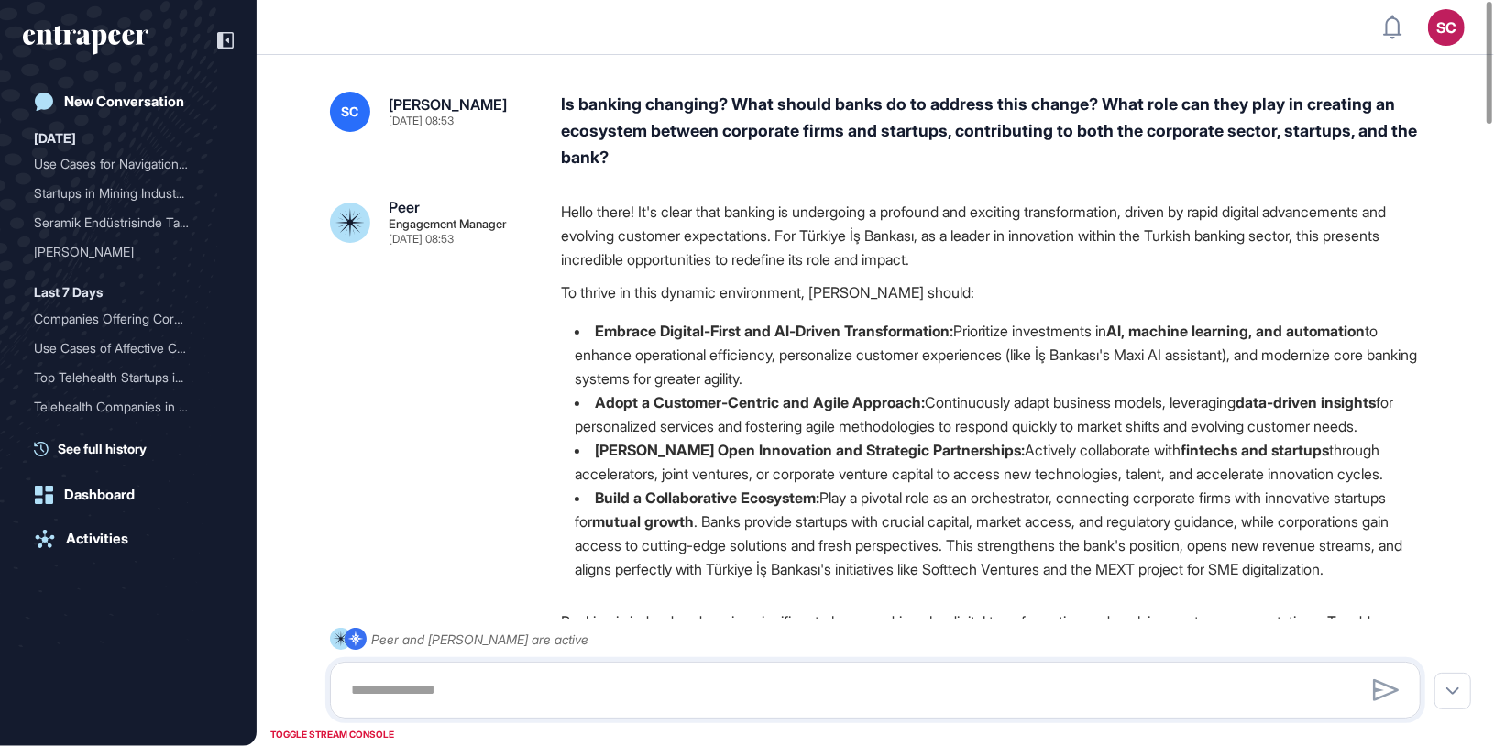
scroll to position [90, 0]
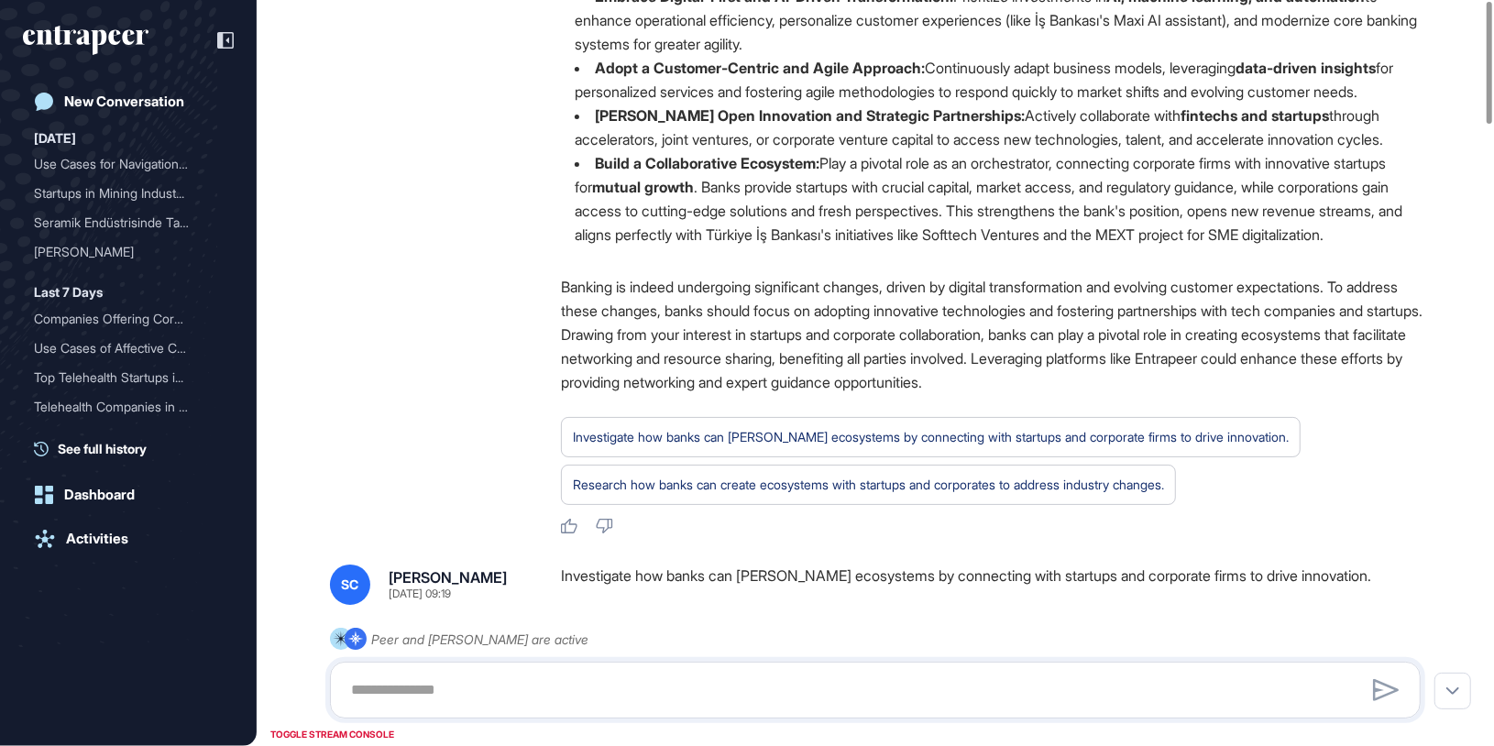
scroll to position [0, 0]
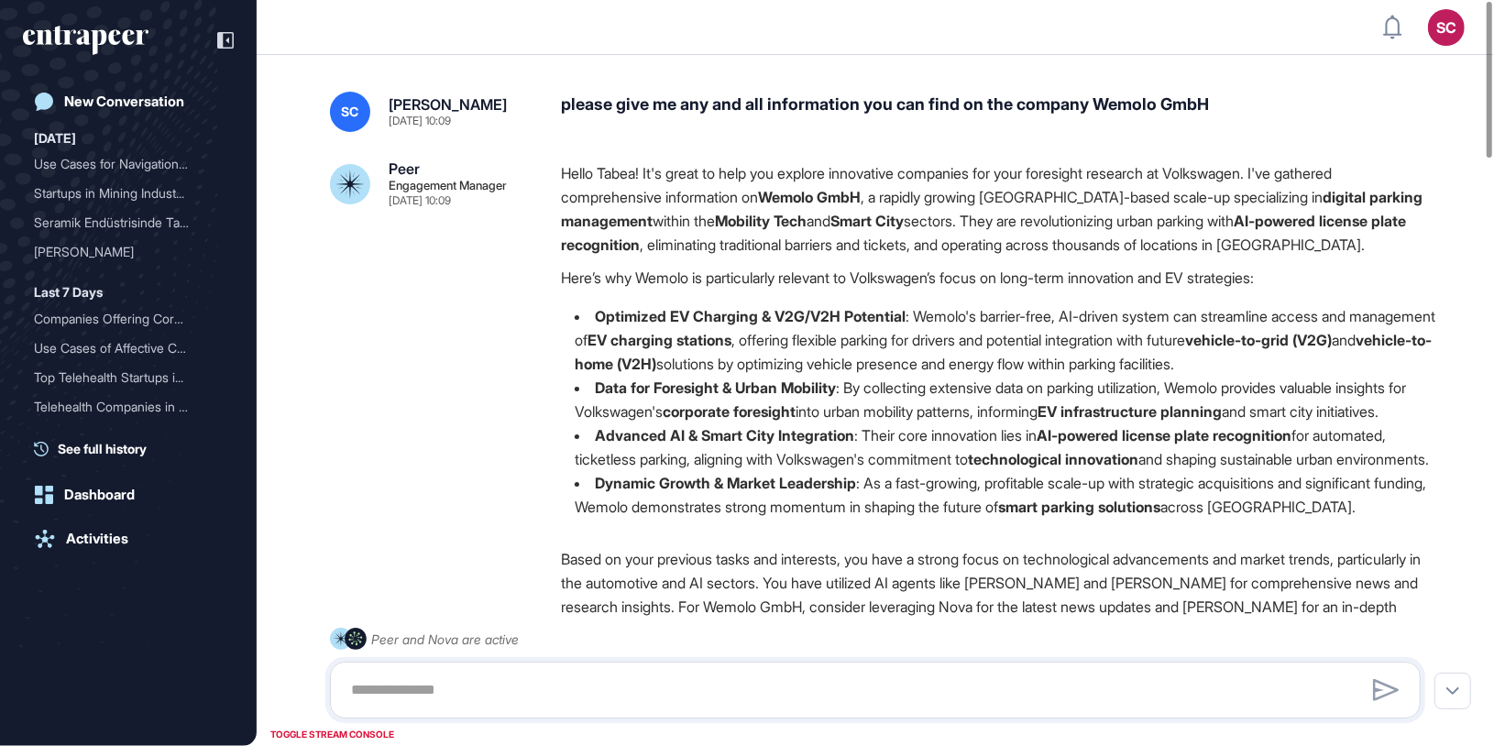
drag, startPoint x: 1098, startPoint y: 105, endPoint x: 1232, endPoint y: 116, distance: 135.1
click at [1231, 116] on div "please give me any and all information you can find on the company Wemolo GmbH" at bounding box center [998, 112] width 874 height 40
copy div "Wemolo GmbH"
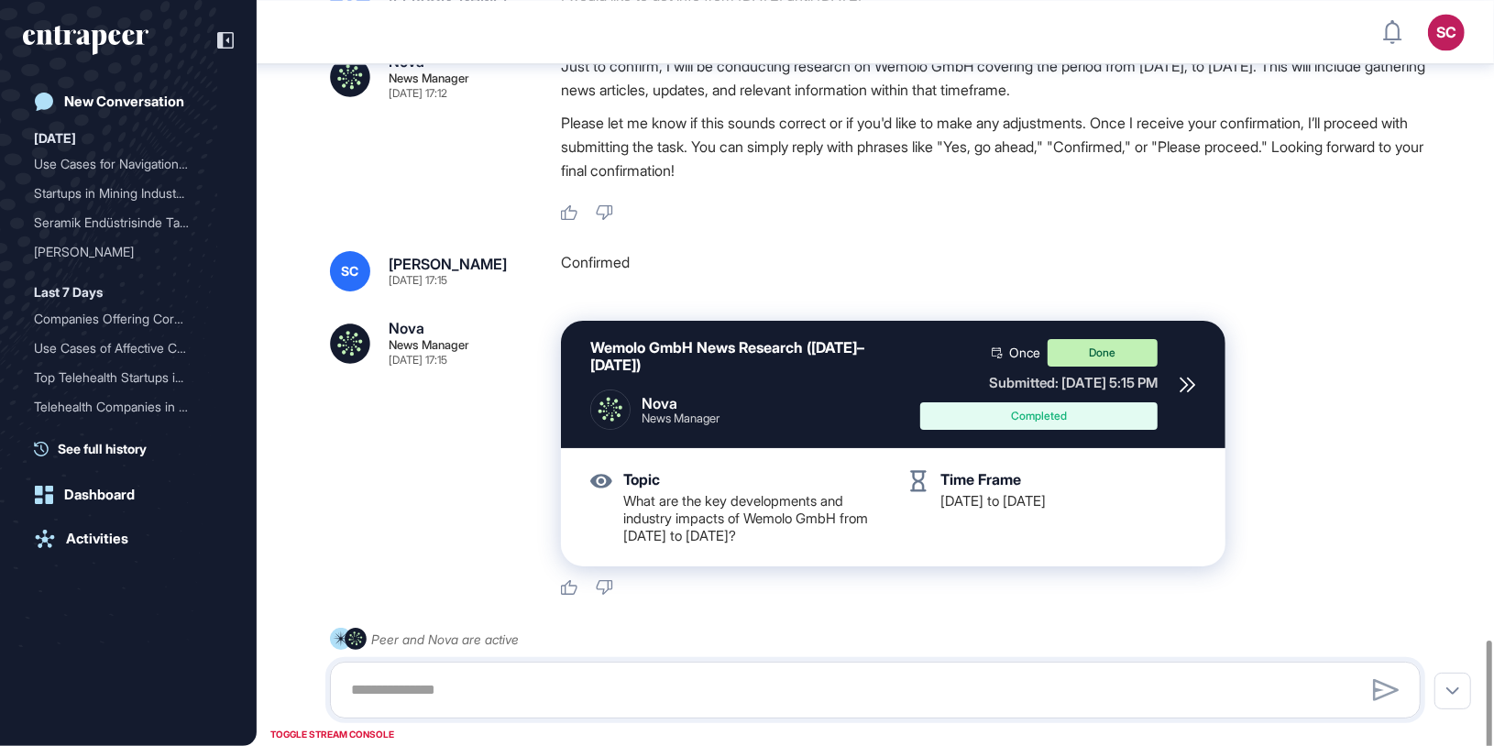
scroll to position [3152, 0]
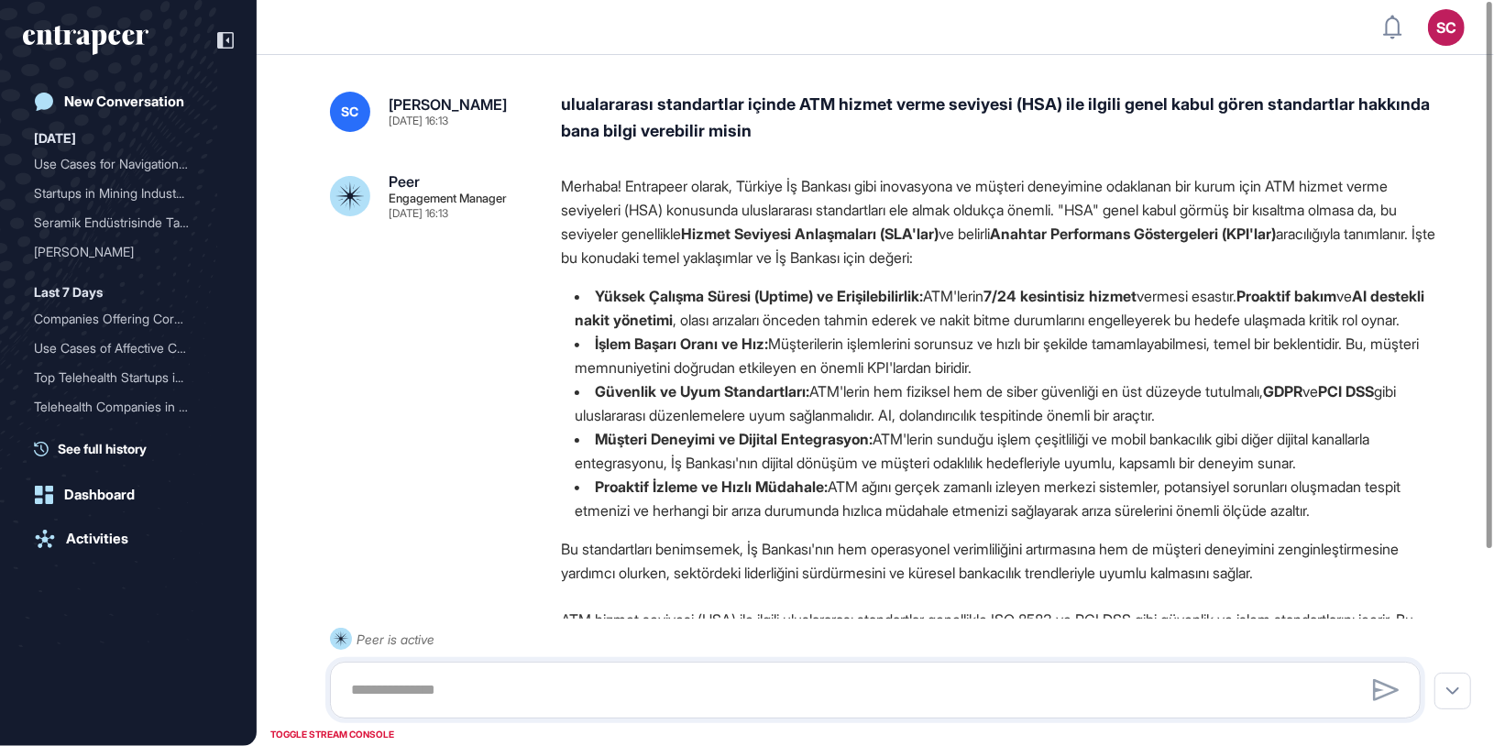
click at [700, 103] on div "ulualararası standartlar içinde ATM hizmet verme seviyesi (HSA) ile ilgili gene…" at bounding box center [998, 118] width 874 height 53
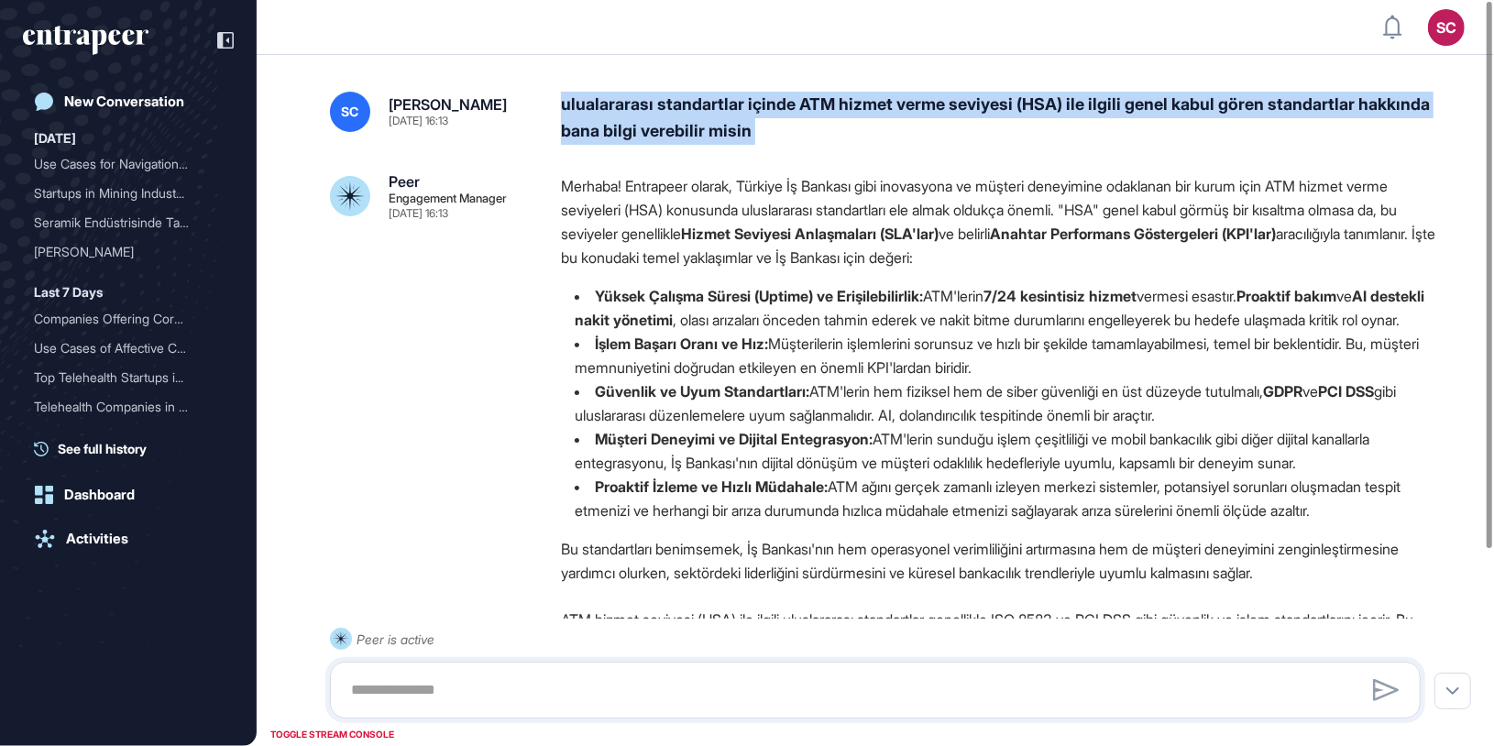
click at [701, 103] on div "ulualararası standartlar içinde ATM hizmet verme seviyesi (HSA) ile ilgili gene…" at bounding box center [998, 118] width 874 height 53
copy div "ulualararası standartlar içinde ATM hizmet verme seviyesi (HSA) ile ilgili gene…"
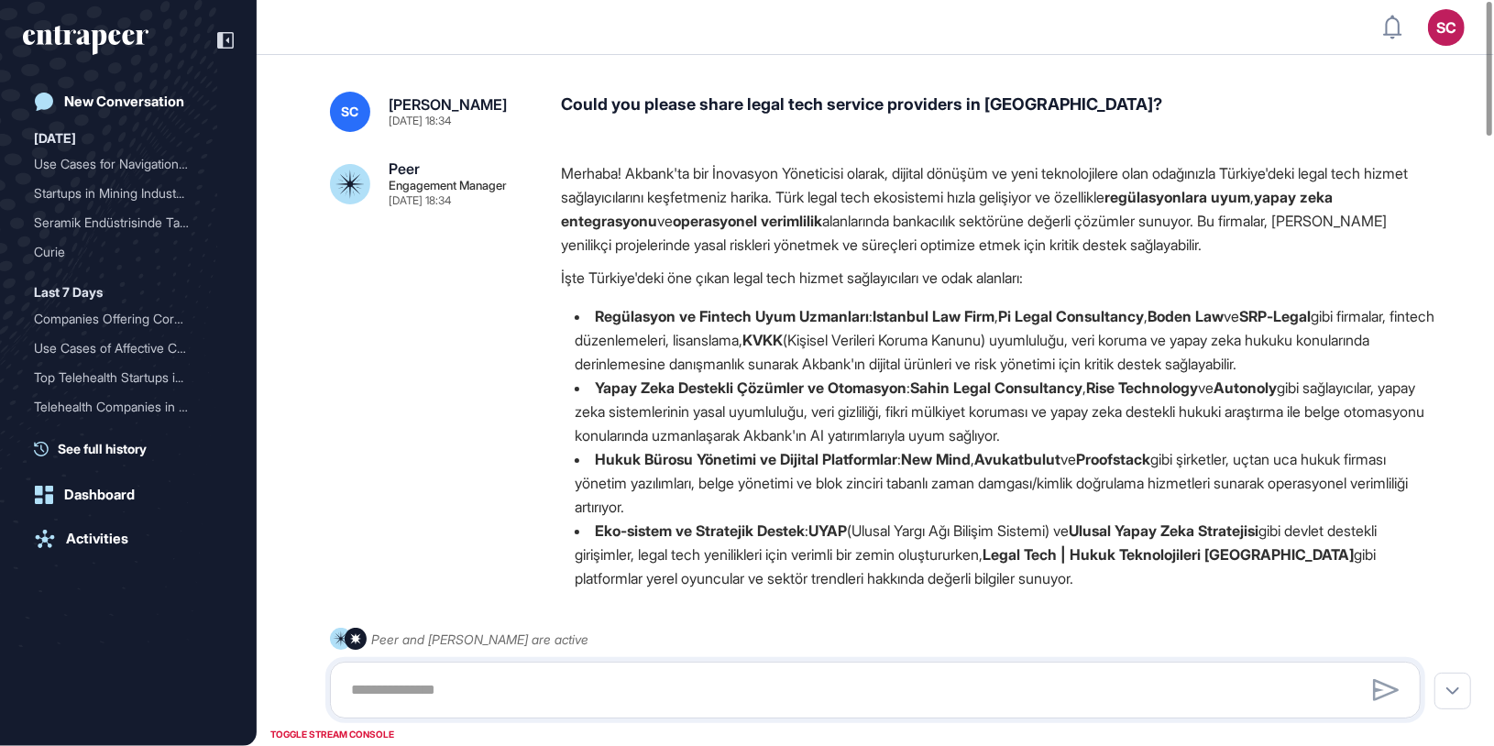
click at [893, 110] on div "Could you please share legal tech service providers in [GEOGRAPHIC_DATA]?" at bounding box center [998, 112] width 874 height 40
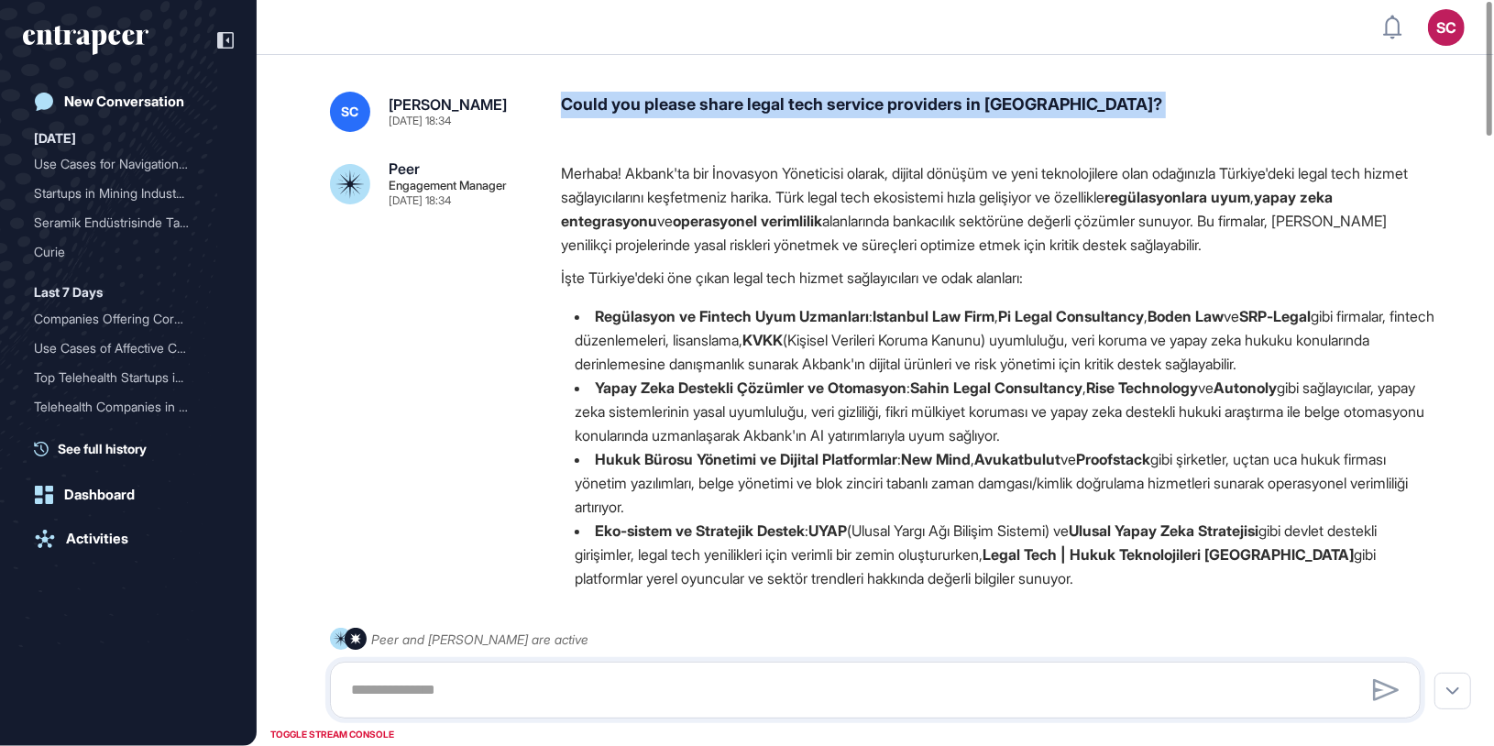
click at [893, 110] on div "Could you please share legal tech service providers in [GEOGRAPHIC_DATA]?" at bounding box center [998, 112] width 874 height 40
copy div "Could you please share legal tech service providers in [GEOGRAPHIC_DATA]?"
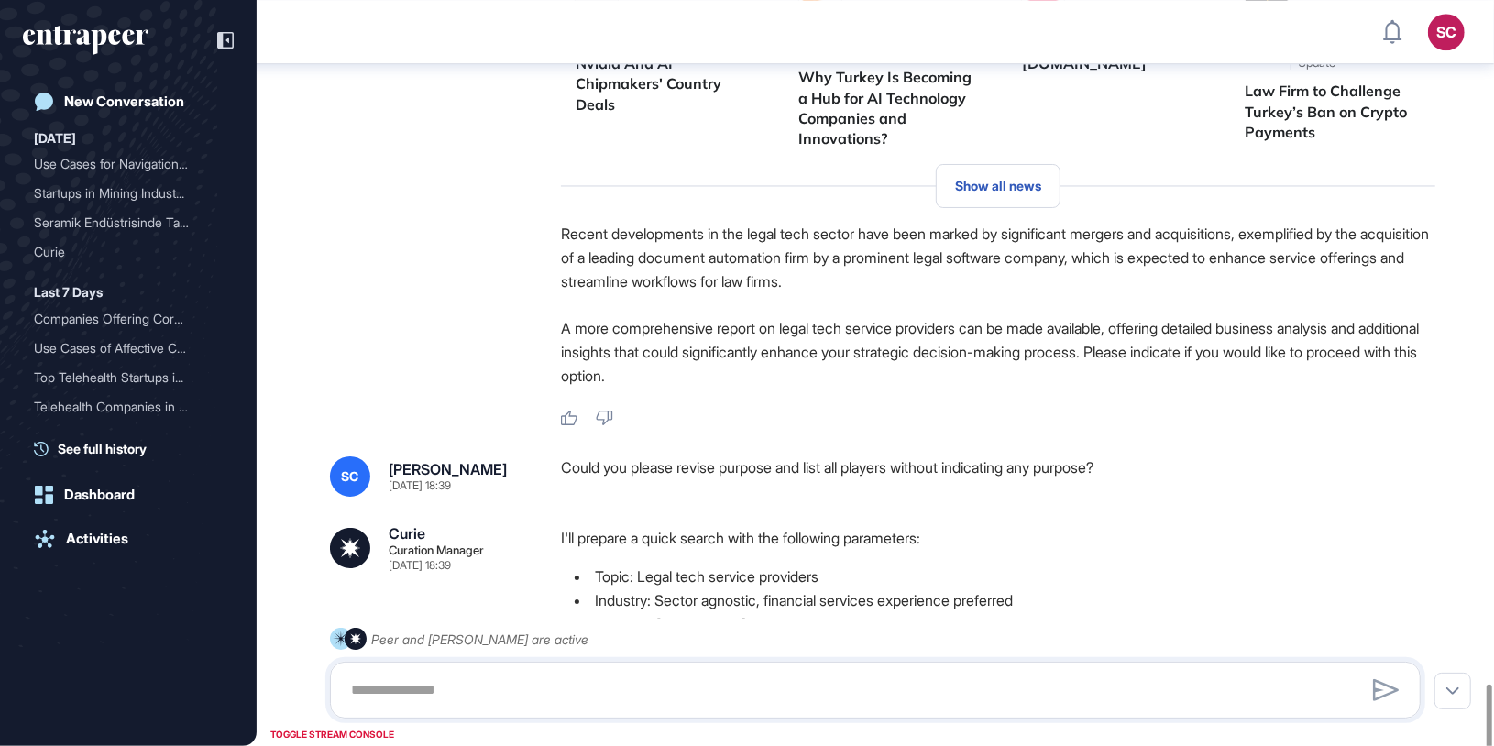
scroll to position [3811, 0]
drag, startPoint x: 847, startPoint y: 406, endPoint x: 618, endPoint y: 409, distance: 228.2
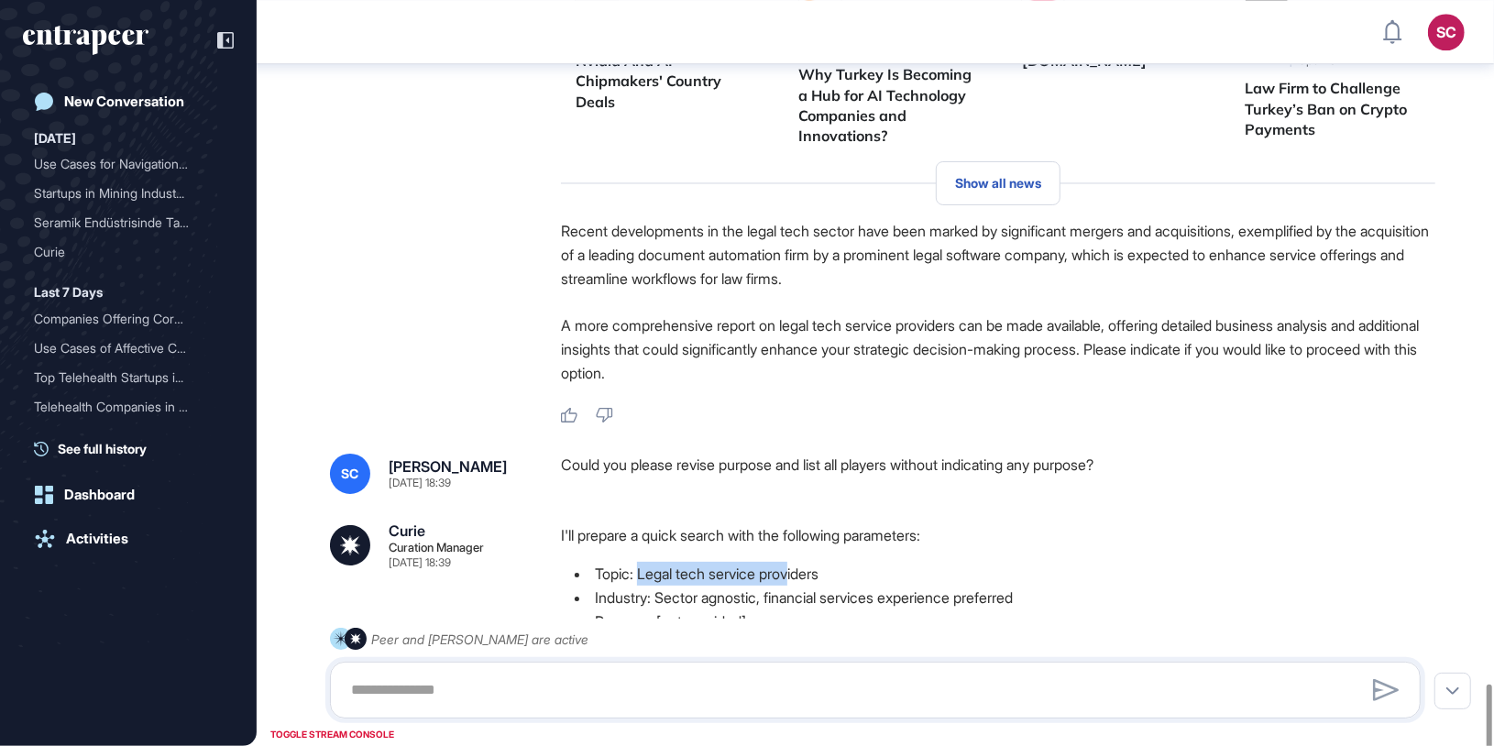
drag, startPoint x: 639, startPoint y: 401, endPoint x: 797, endPoint y: 398, distance: 158.6
click at [797, 562] on li "Topic: Legal tech service providers" at bounding box center [998, 574] width 874 height 24
drag, startPoint x: 837, startPoint y: 401, endPoint x: 596, endPoint y: 415, distance: 241.4
click at [596, 562] on li "Topic: Legal tech service providers" at bounding box center [998, 574] width 874 height 24
copy li "Topic: Legal tech service providers"
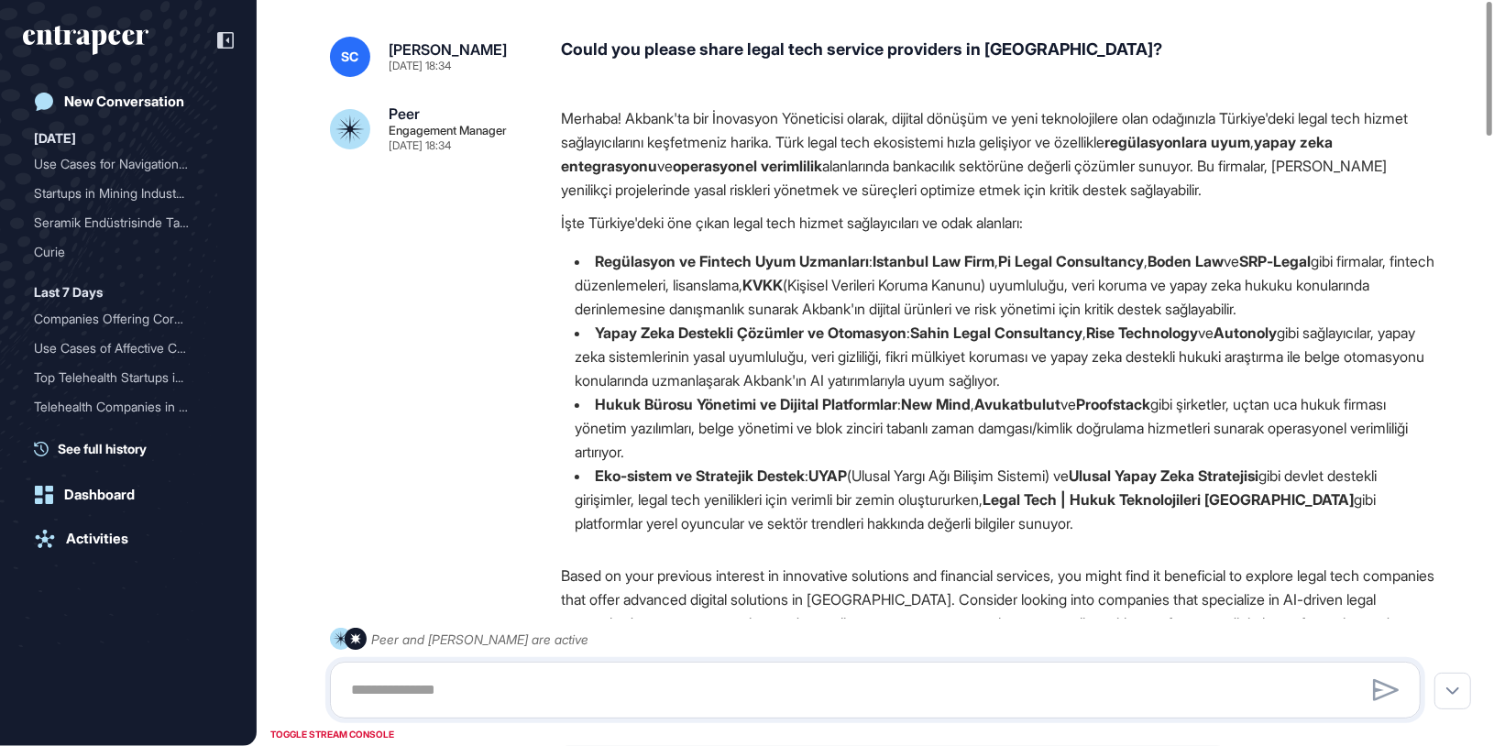
scroll to position [0, 0]
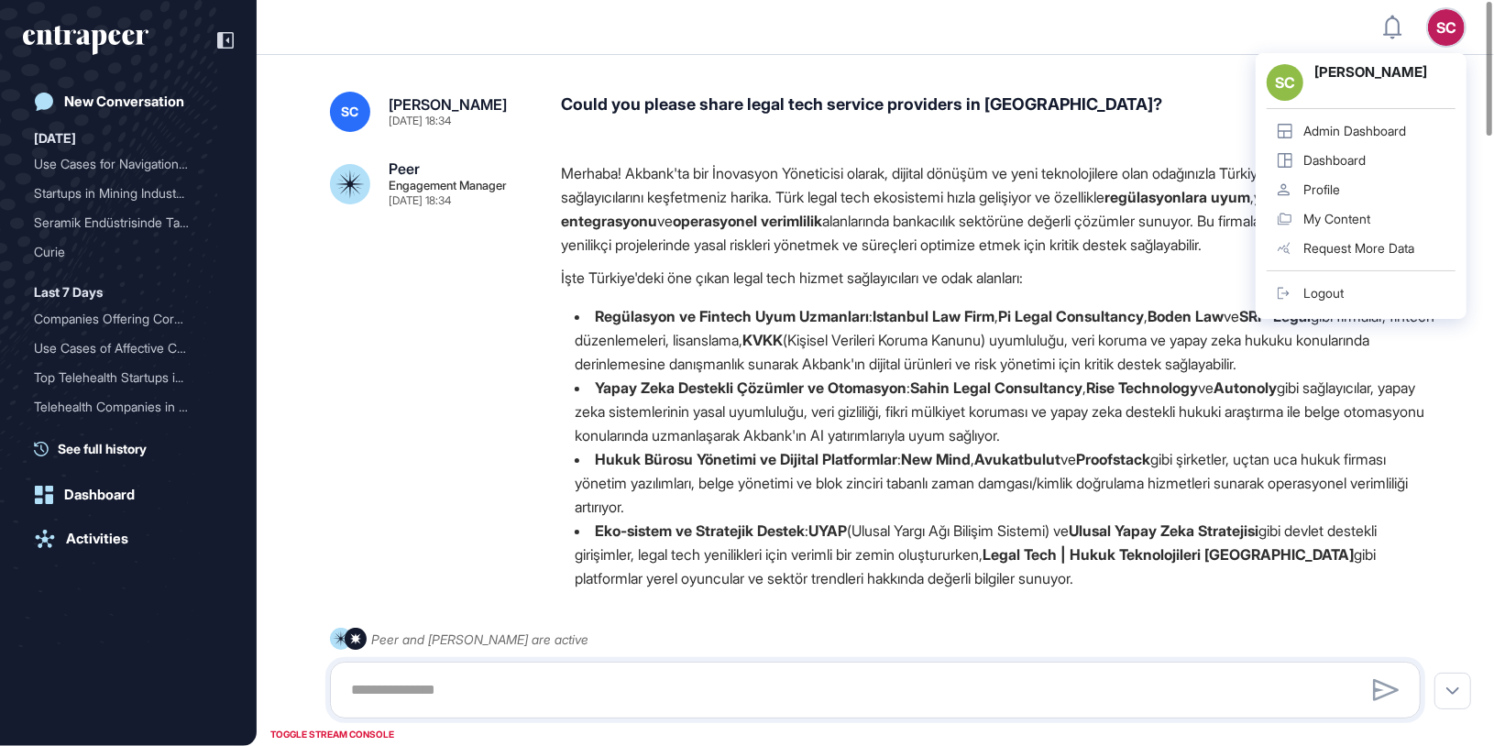
click at [1392, 284] on link "Logout" at bounding box center [1360, 293] width 189 height 29
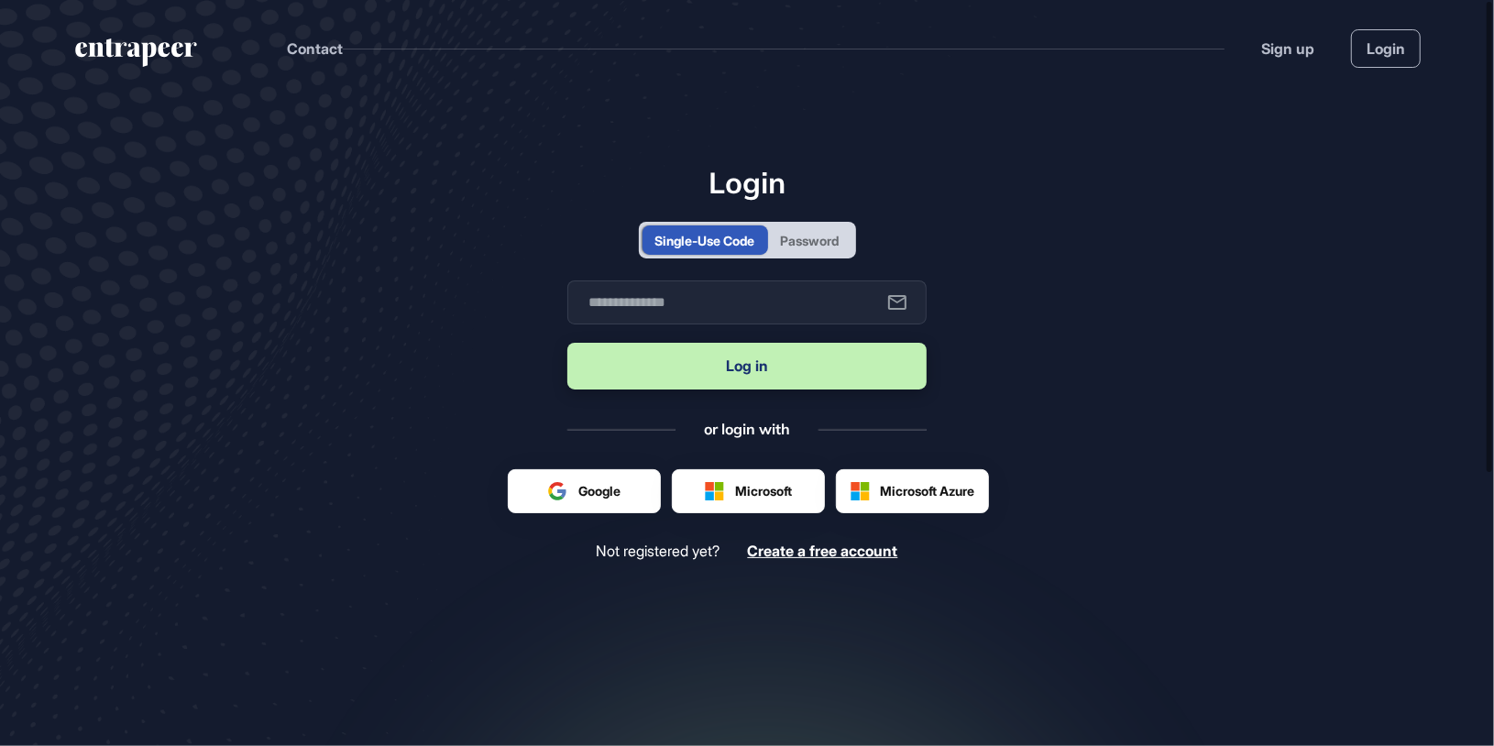
click at [815, 255] on div "Password" at bounding box center [810, 239] width 84 height 29
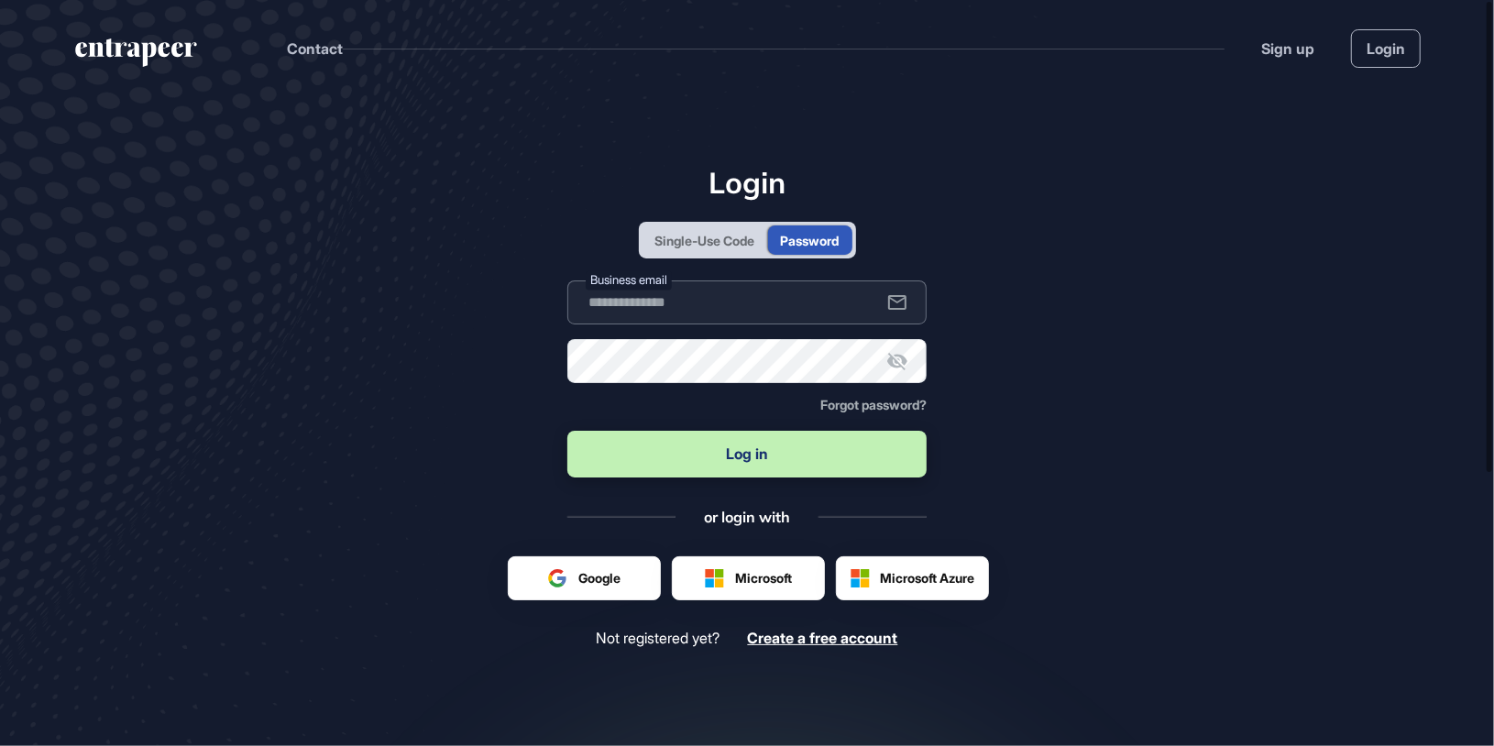
click at [778, 305] on input "text" at bounding box center [746, 302] width 359 height 44
type input "**********"
click at [714, 336] on form "**********" at bounding box center [746, 380] width 359 height 200
click at [900, 365] on icon at bounding box center [897, 361] width 20 height 17
click at [567, 431] on button "Log in" at bounding box center [746, 454] width 359 height 47
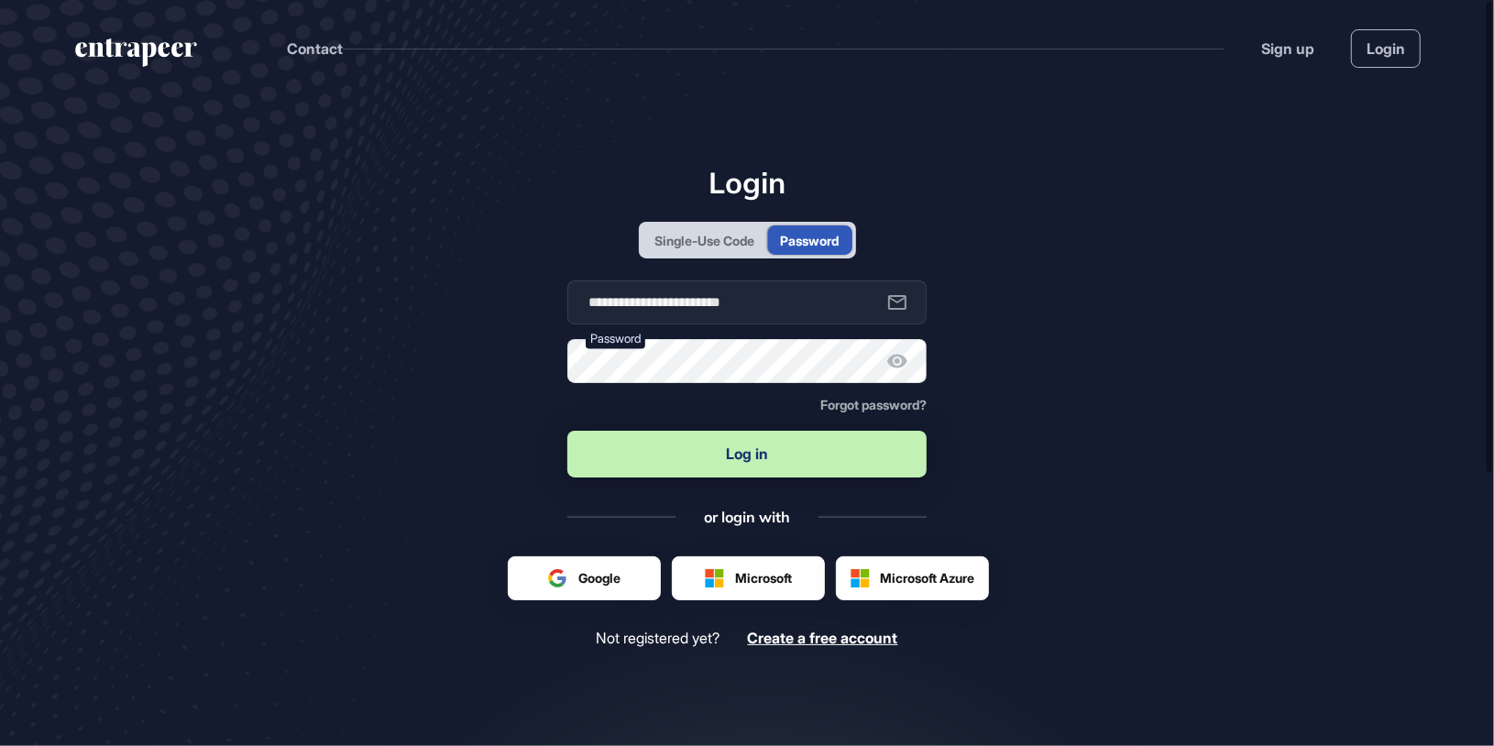
click at [680, 473] on button "Log in" at bounding box center [746, 454] width 359 height 47
